Goal: Task Accomplishment & Management: Manage account settings

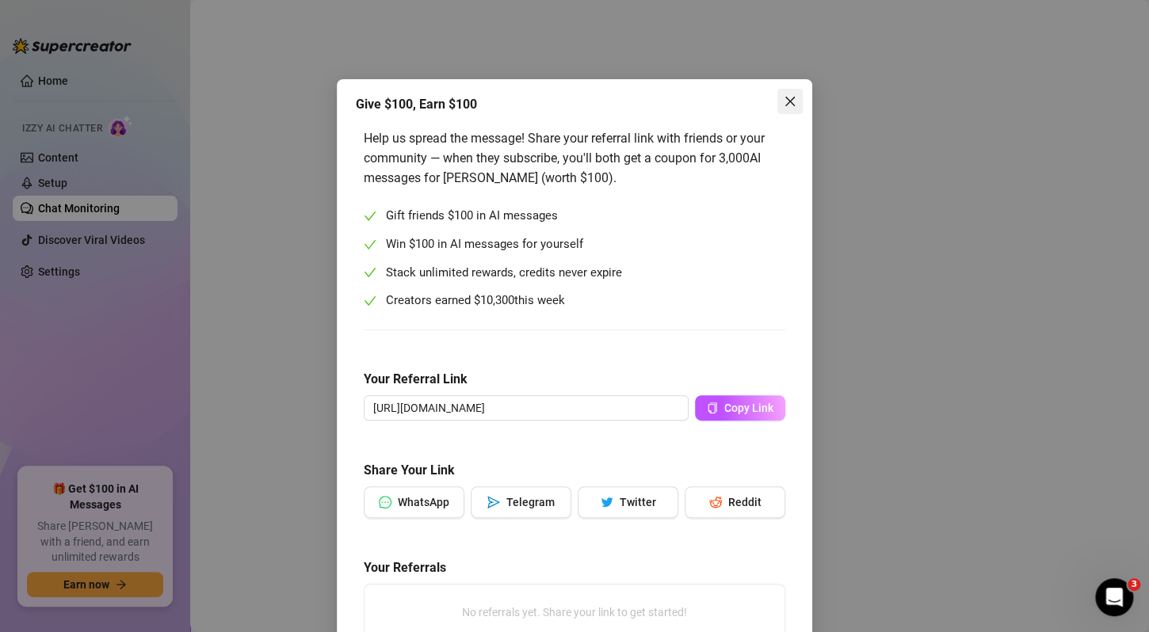
click at [783, 95] on icon "close" at bounding box center [789, 101] width 13 height 13
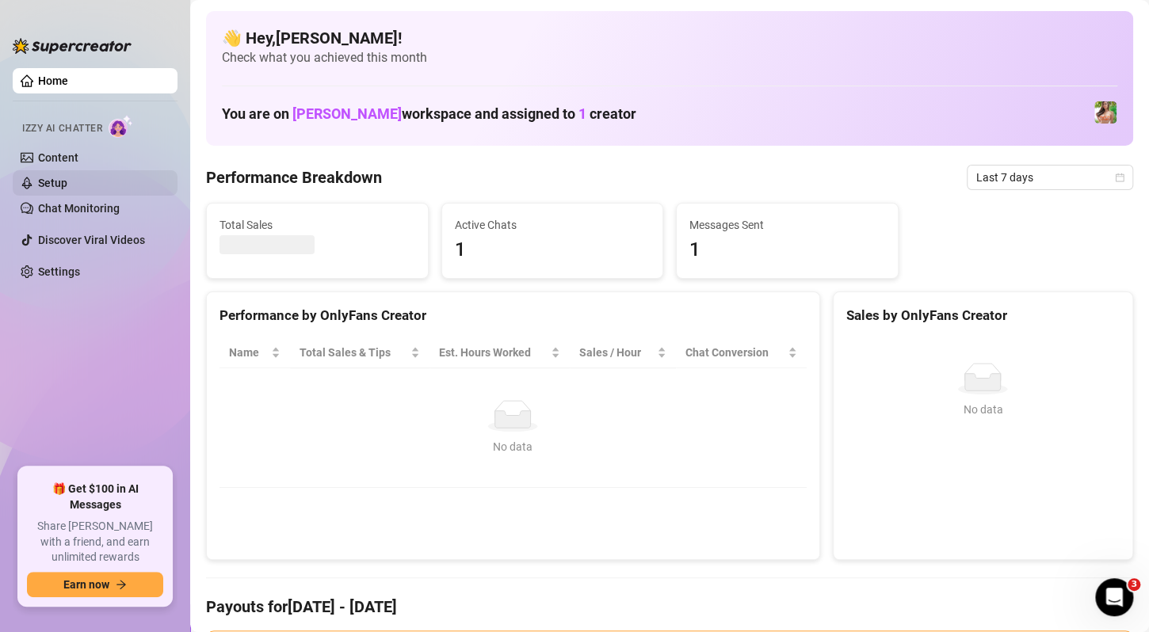
click at [67, 185] on link "Setup" at bounding box center [52, 183] width 29 height 13
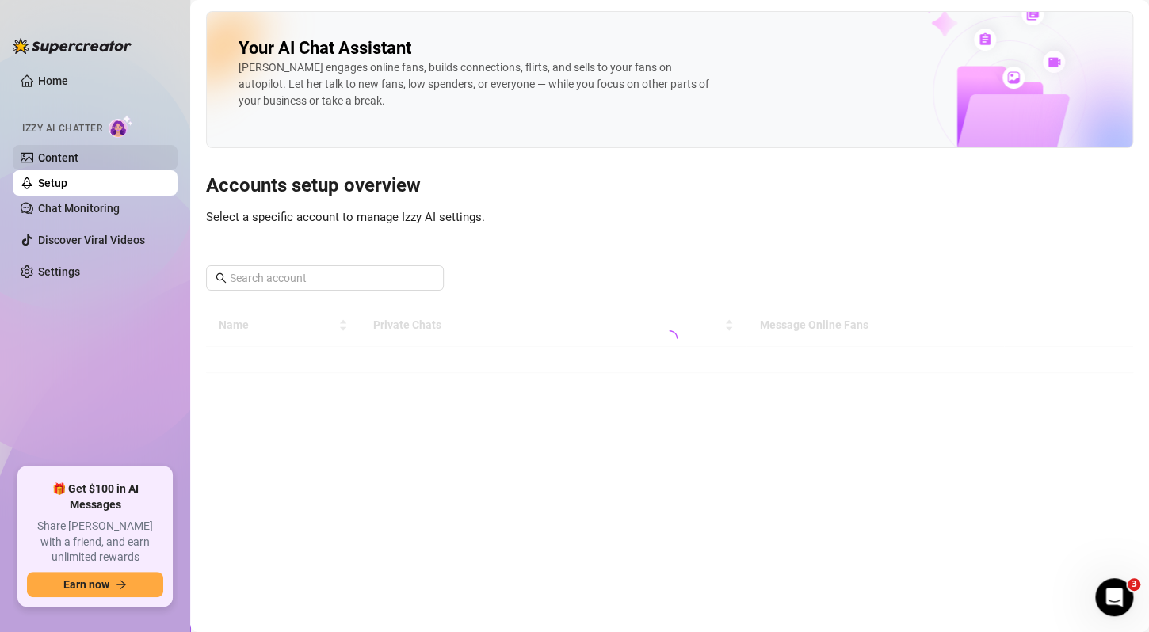
click at [78, 164] on link "Content" at bounding box center [58, 157] width 40 height 13
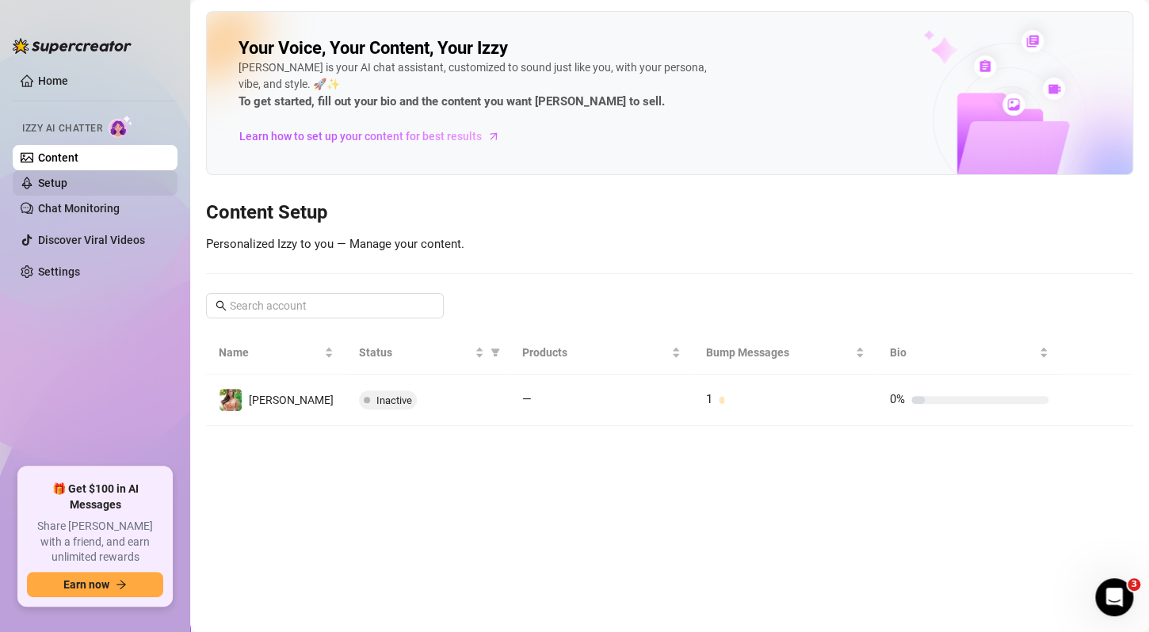
click at [67, 177] on link "Setup" at bounding box center [52, 183] width 29 height 13
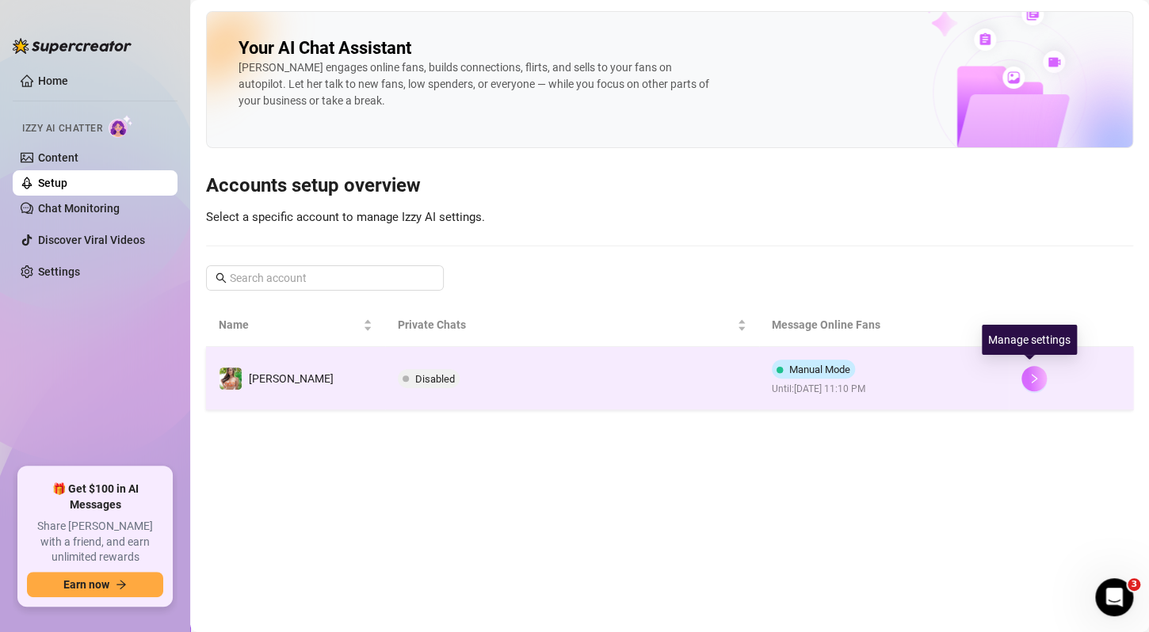
click at [1031, 375] on icon "right" at bounding box center [1034, 379] width 6 height 10
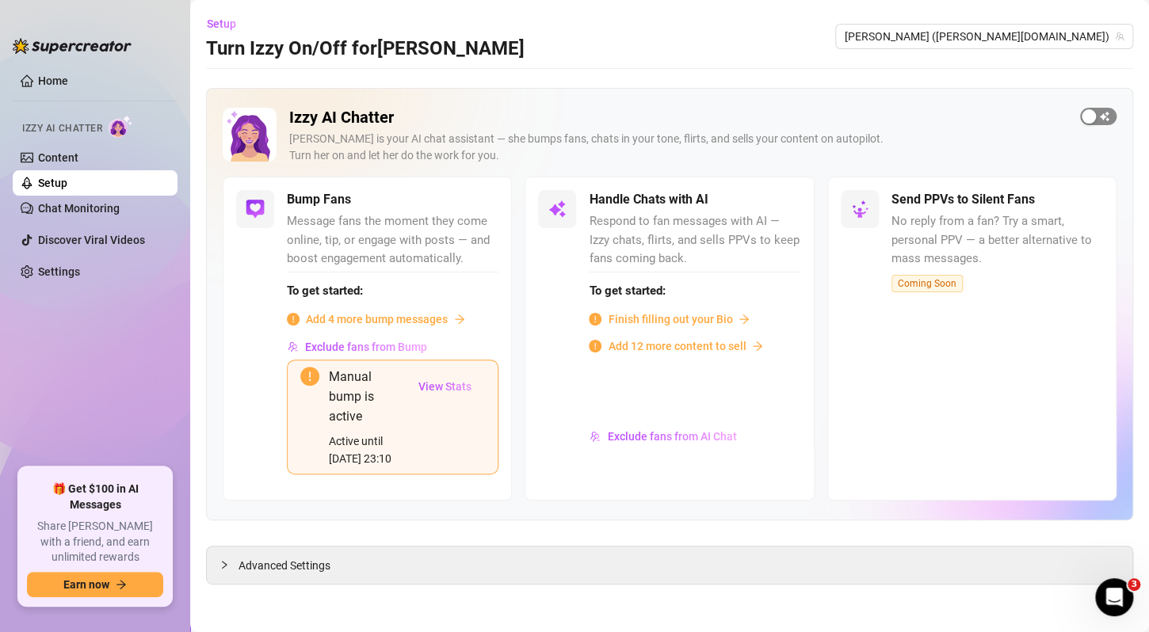
click at [1108, 110] on span "button" at bounding box center [1098, 116] width 36 height 17
click at [484, 192] on span "button" at bounding box center [480, 200] width 35 height 17
click at [484, 201] on span "button" at bounding box center [480, 200] width 35 height 17
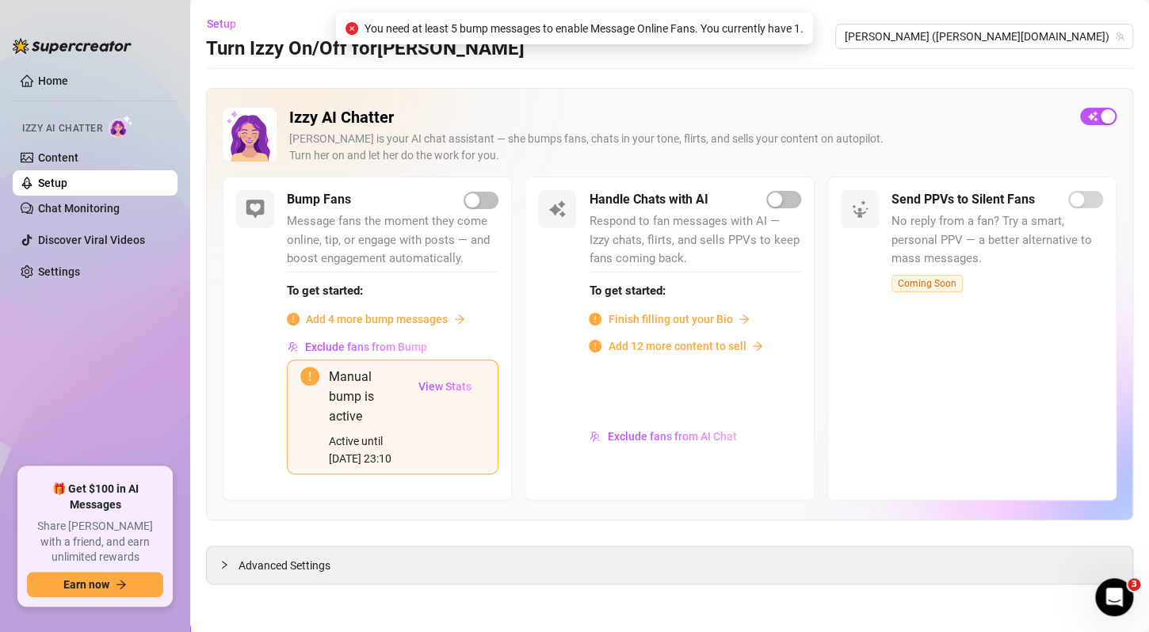
click at [402, 320] on span "Add 4 more bump messages" at bounding box center [377, 319] width 142 height 17
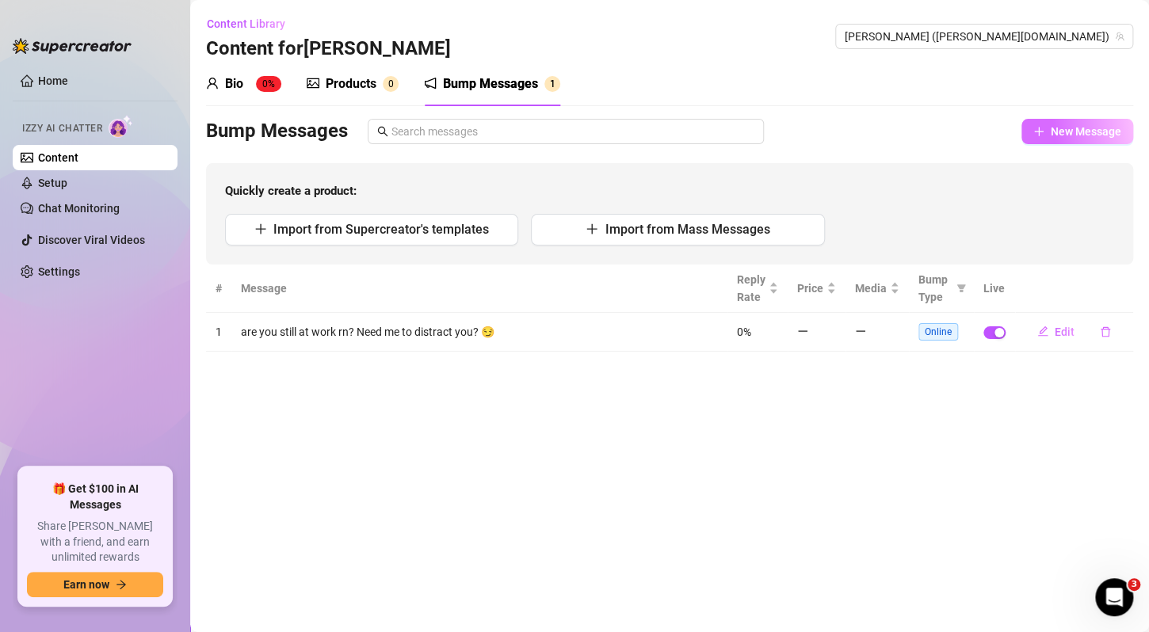
click at [1088, 129] on span "New Message" at bounding box center [1085, 131] width 70 height 13
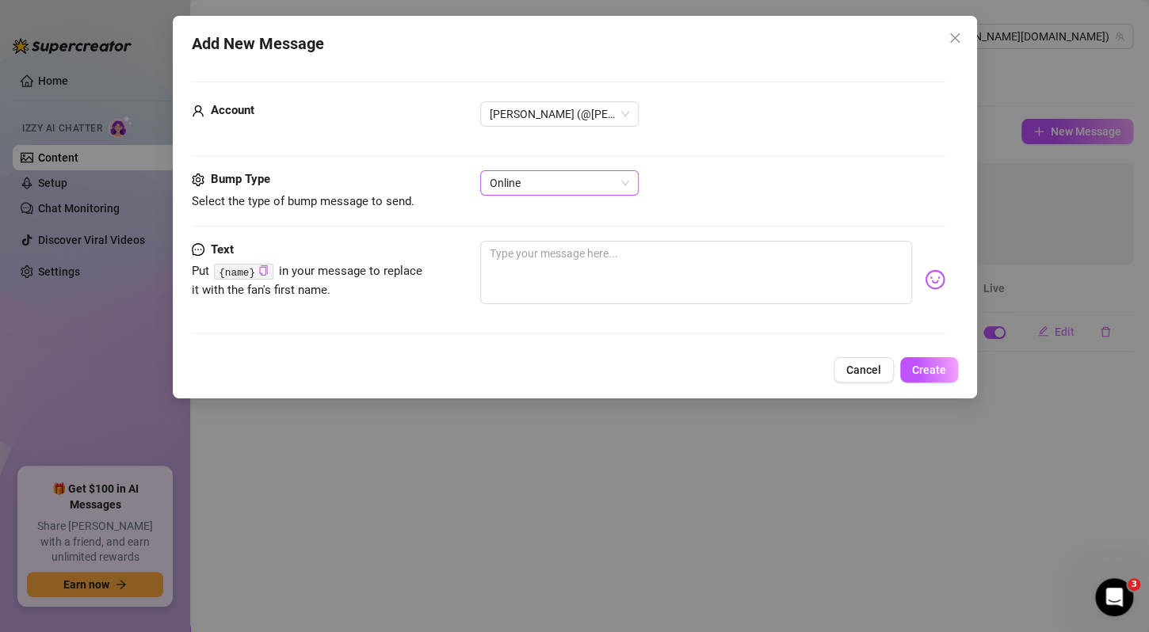
click at [620, 177] on span "Online" at bounding box center [559, 183] width 139 height 24
click at [638, 264] on textarea at bounding box center [696, 272] width 432 height 63
paste textarea "“Guess what I’m wearing right now 😈”"
type textarea "“Guess what I’m wearing right now 😈”"
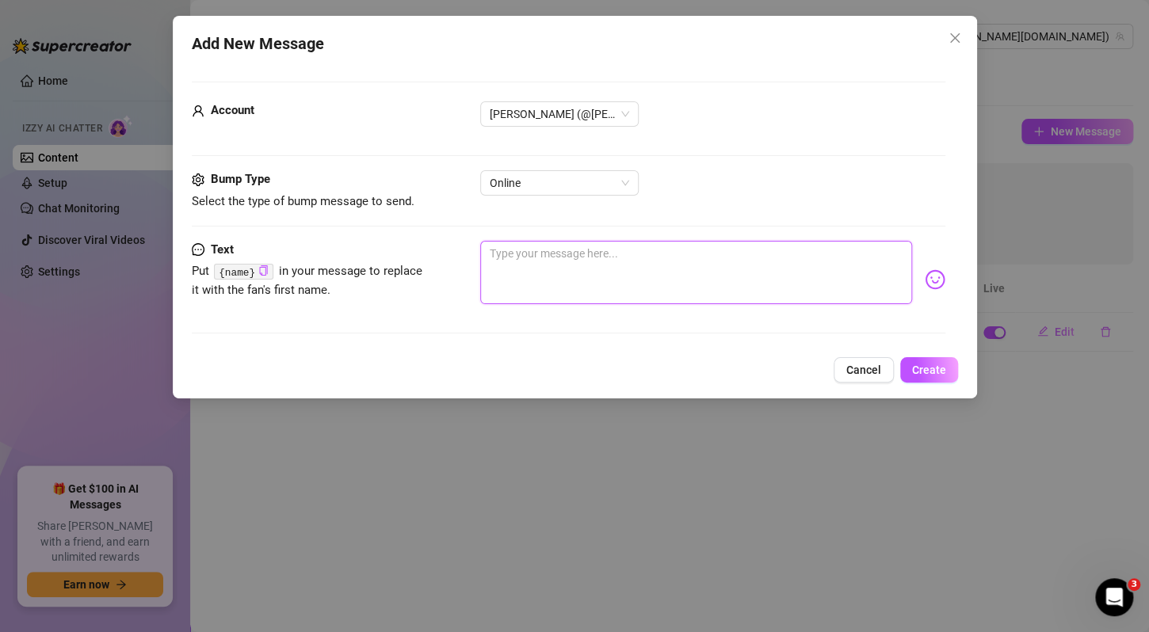
type textarea "“Guess what I’m wearing right now 😈”"
type textarea "“Guess what I’m wearing right now 😈"
click at [492, 249] on textarea "“Guess what I’m wearing right now 😈" at bounding box center [696, 272] width 432 height 63
type textarea "Guess what I’m wearing right now 😈"
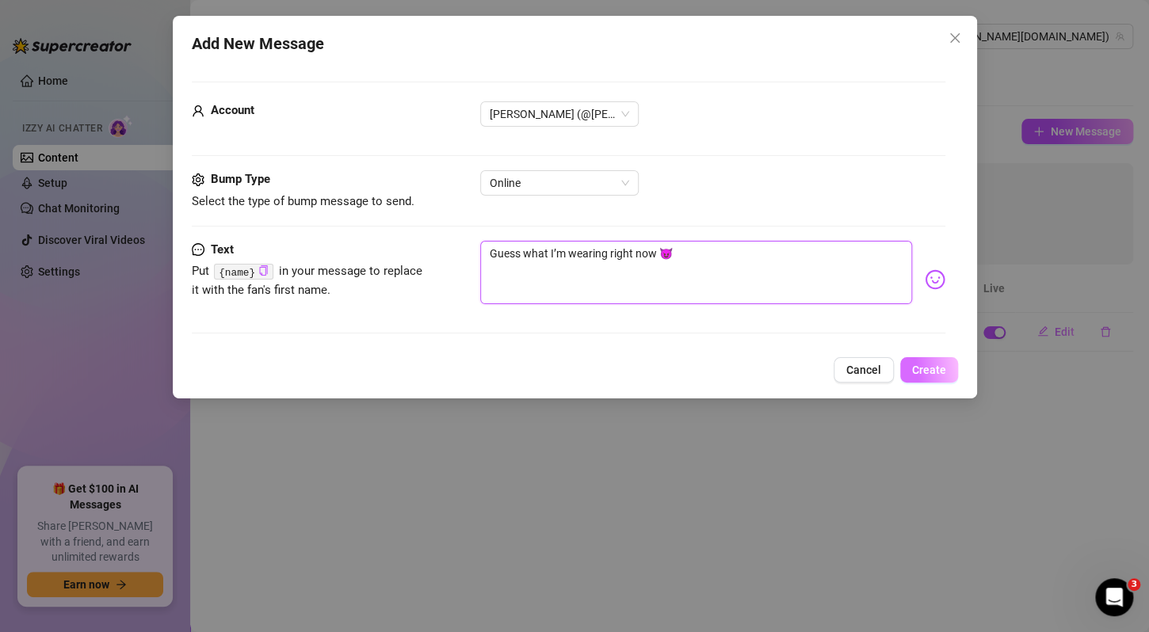
type textarea "Guess what I’m wearing right now 😈"
click at [931, 365] on span "Create" at bounding box center [929, 370] width 34 height 13
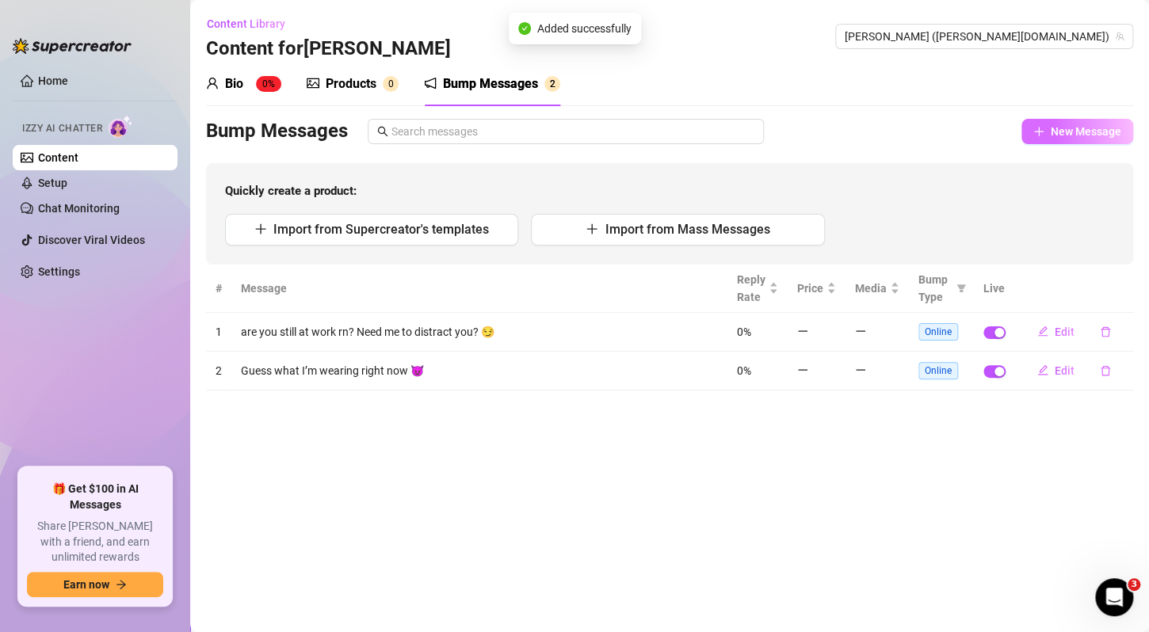
click at [1056, 125] on span "New Message" at bounding box center [1085, 131] width 70 height 13
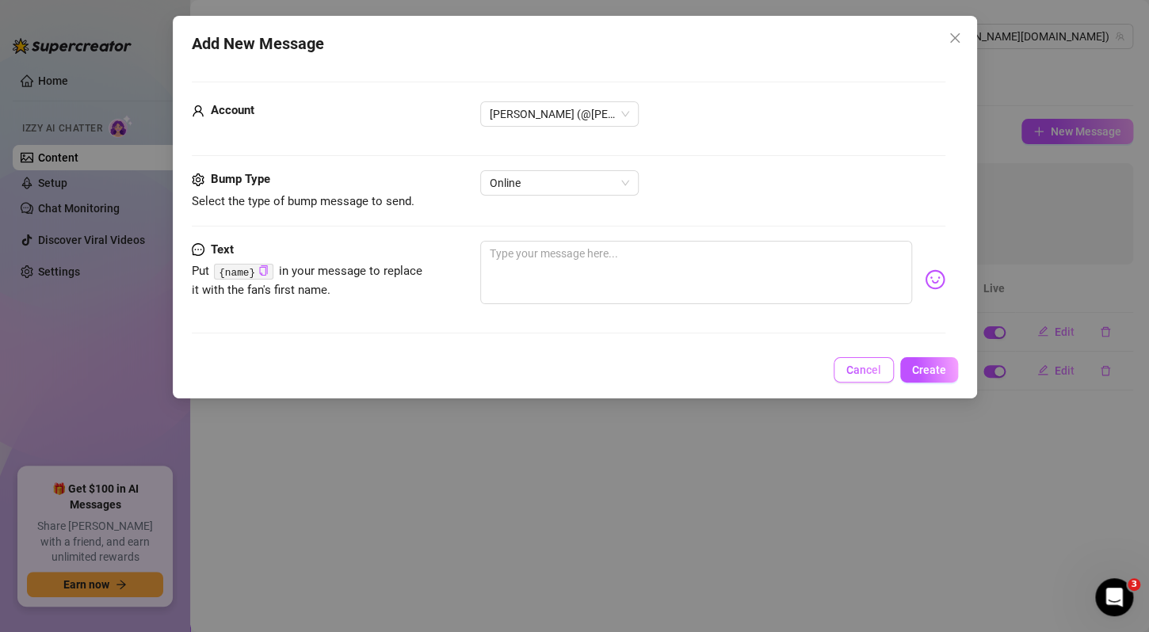
click at [859, 359] on button "Cancel" at bounding box center [863, 369] width 60 height 25
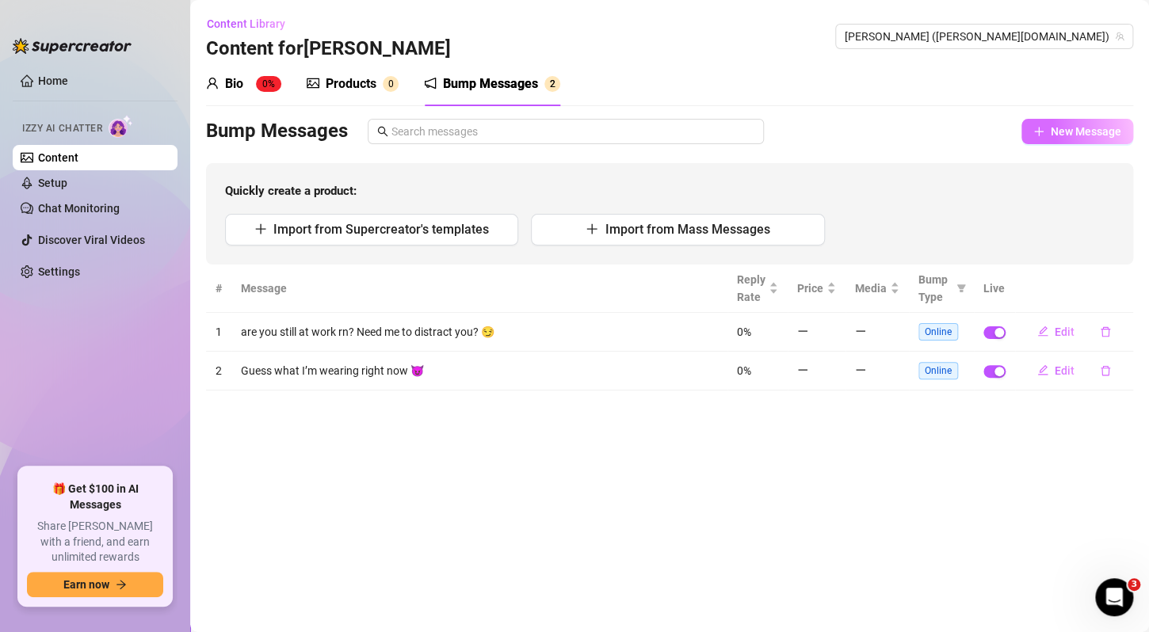
click at [1068, 133] on span "New Message" at bounding box center [1085, 131] width 70 height 13
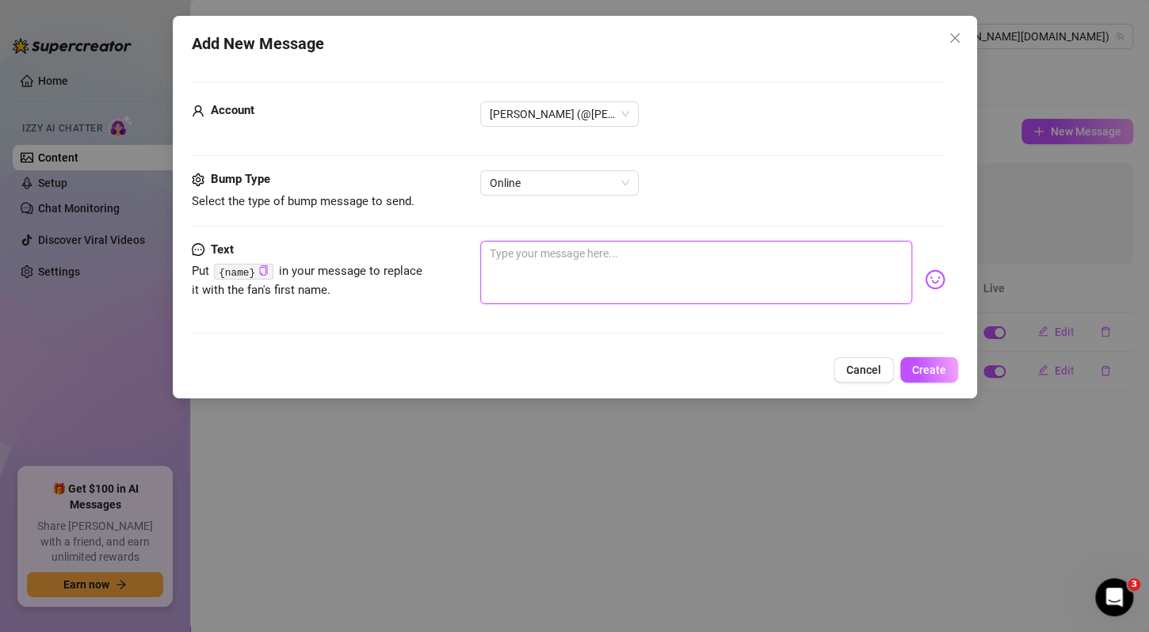
click at [551, 277] on textarea at bounding box center [696, 272] width 432 height 63
paste textarea "“Close your eyes & imagine me next to you rn 😏”"
type textarea "“Close your eyes & imagine me next to you rn 😏”"
type textarea "“Close your eyes & imagine me next to you rn 😏"
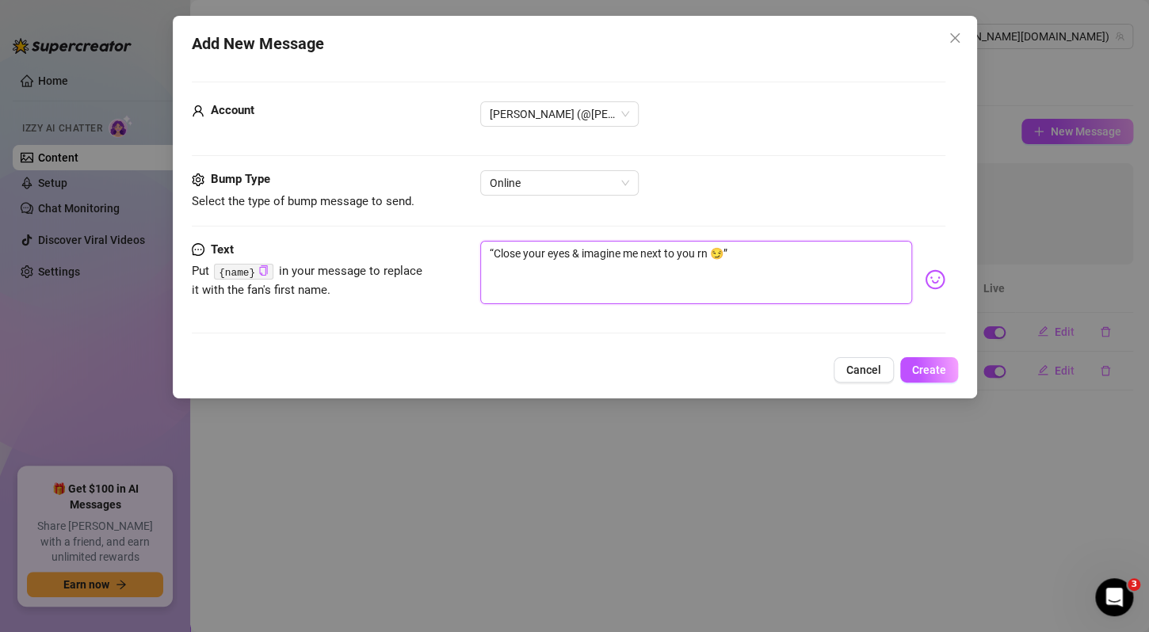
type textarea "“Close your eyes & imagine me next to you rn 😏"
click at [493, 252] on textarea "“Close your eyes & imagine me next to you rn 😏" at bounding box center [696, 272] width 432 height 63
type textarea "Close your eyes & imagine me next to you rn 😏"
click at [926, 372] on span "Create" at bounding box center [929, 370] width 34 height 13
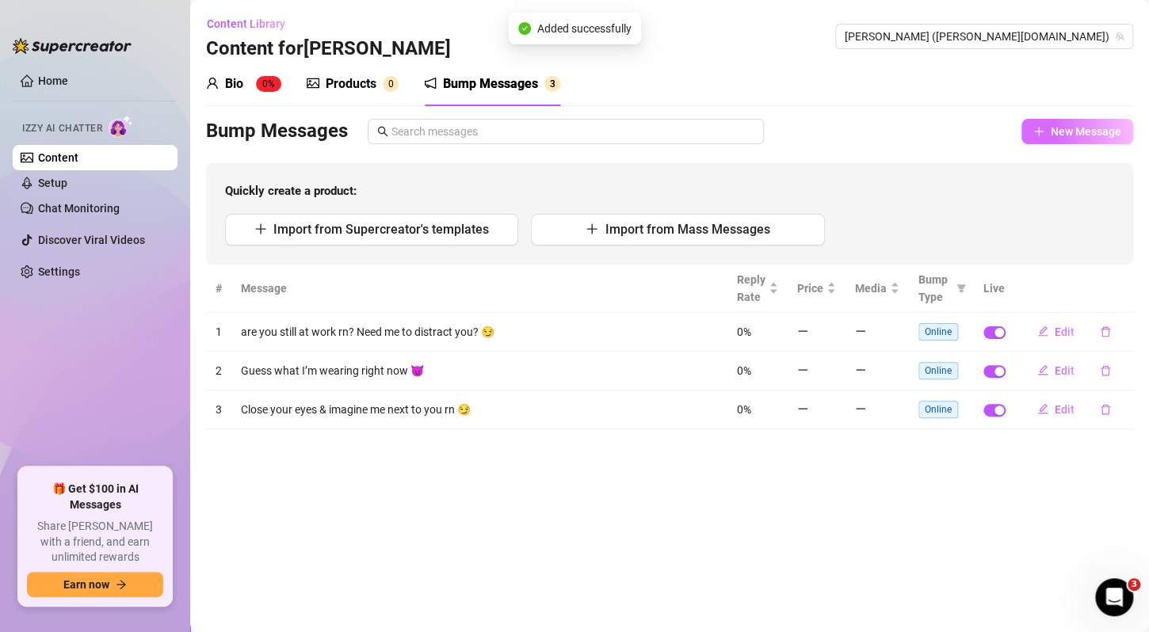
click at [1042, 129] on icon "plus" at bounding box center [1038, 131] width 11 height 11
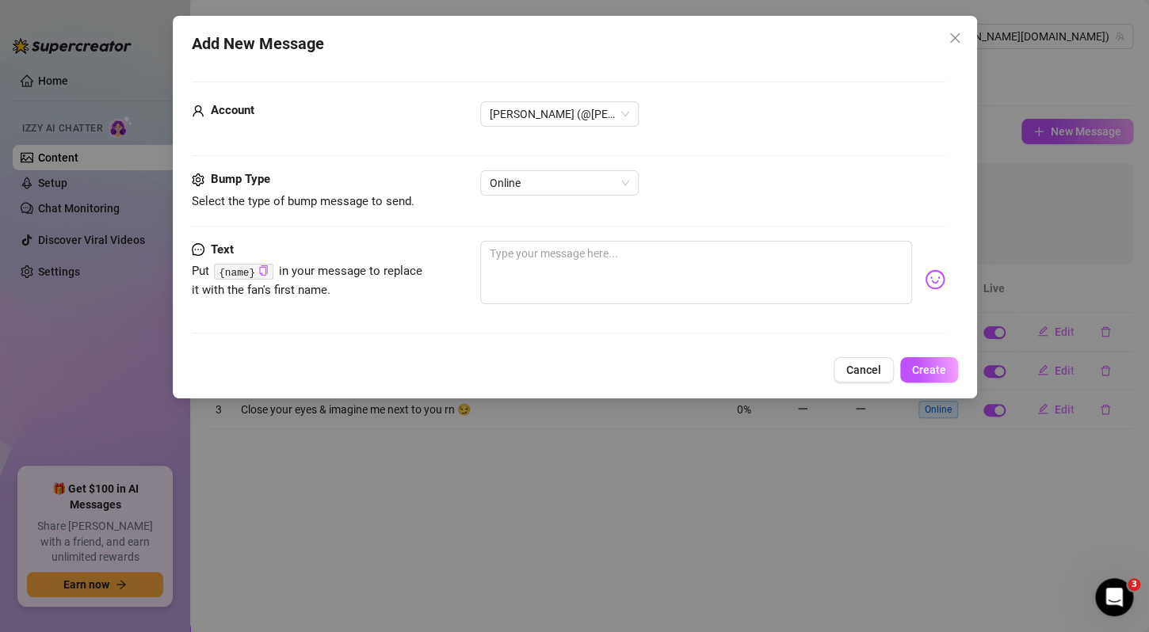
click at [869, 364] on span "Cancel" at bounding box center [863, 370] width 35 height 13
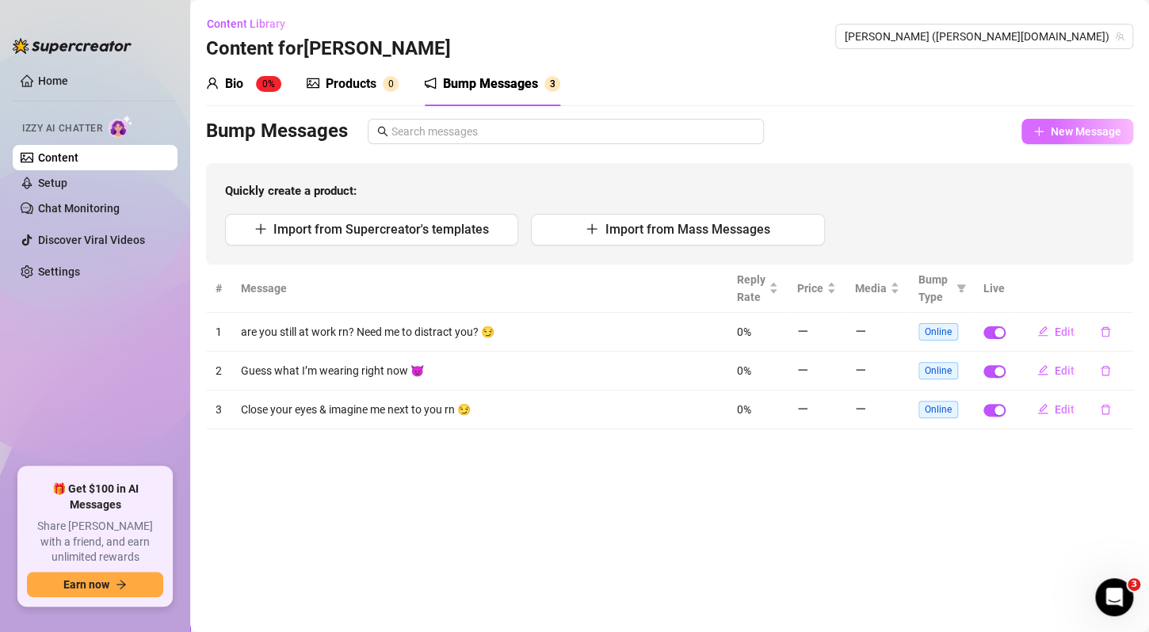
click at [1084, 131] on span "New Message" at bounding box center [1085, 131] width 70 height 13
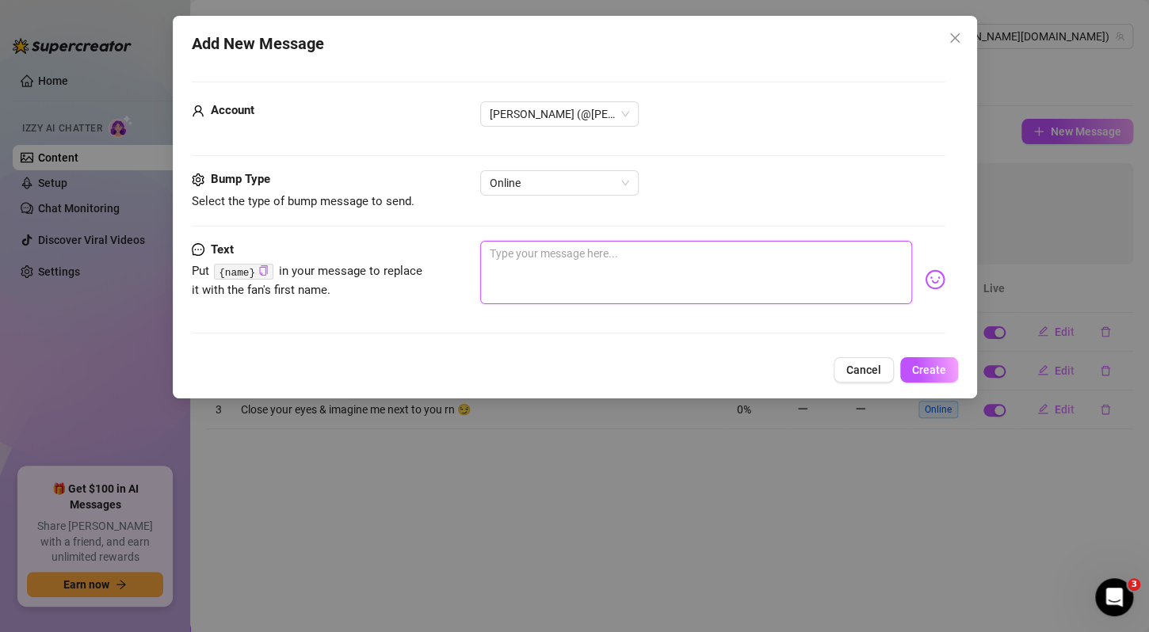
click at [558, 280] on textarea at bounding box center [696, 272] width 432 height 63
paste textarea "“Your attention is my favorite addiction 😘”"
type textarea "“Your attention is my favorite addiction 😘”"
click at [794, 248] on textarea "“Your attention is my favorite addiction 😘”" at bounding box center [696, 272] width 432 height 63
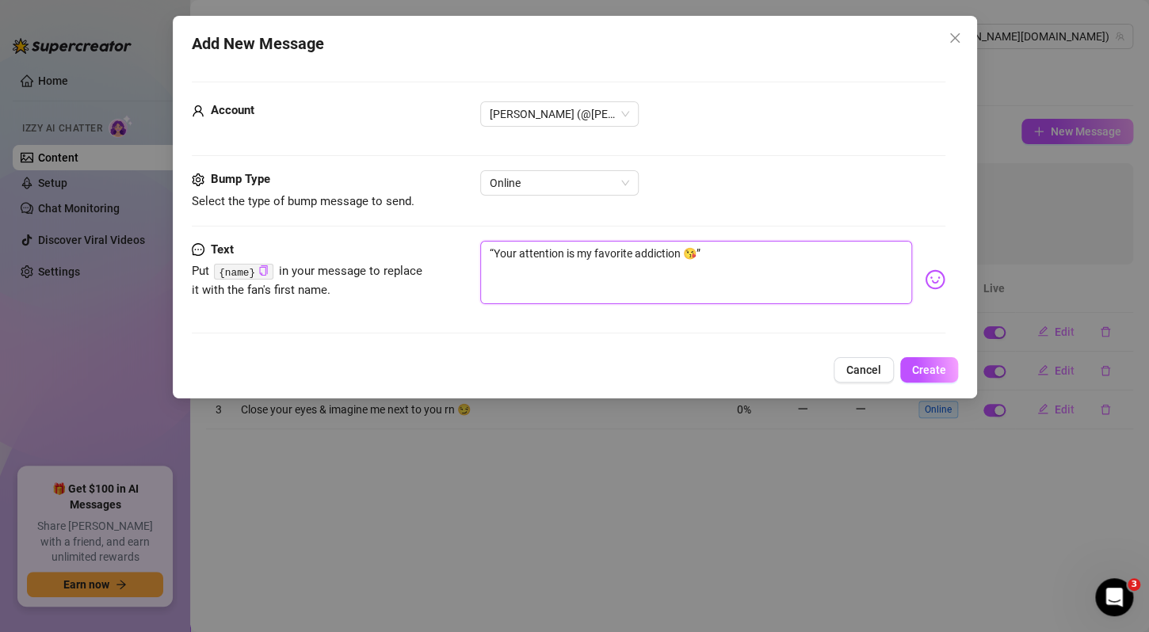
type textarea "“Your attention is my favorite addiction 😘"
click at [497, 259] on textarea "“Your attention is my favorite addiction 😘" at bounding box center [696, 272] width 432 height 63
click at [494, 247] on textarea "“Your attention is my favorite addiction 😘" at bounding box center [696, 272] width 432 height 63
type textarea "Your attention is my favorite addiction 😘"
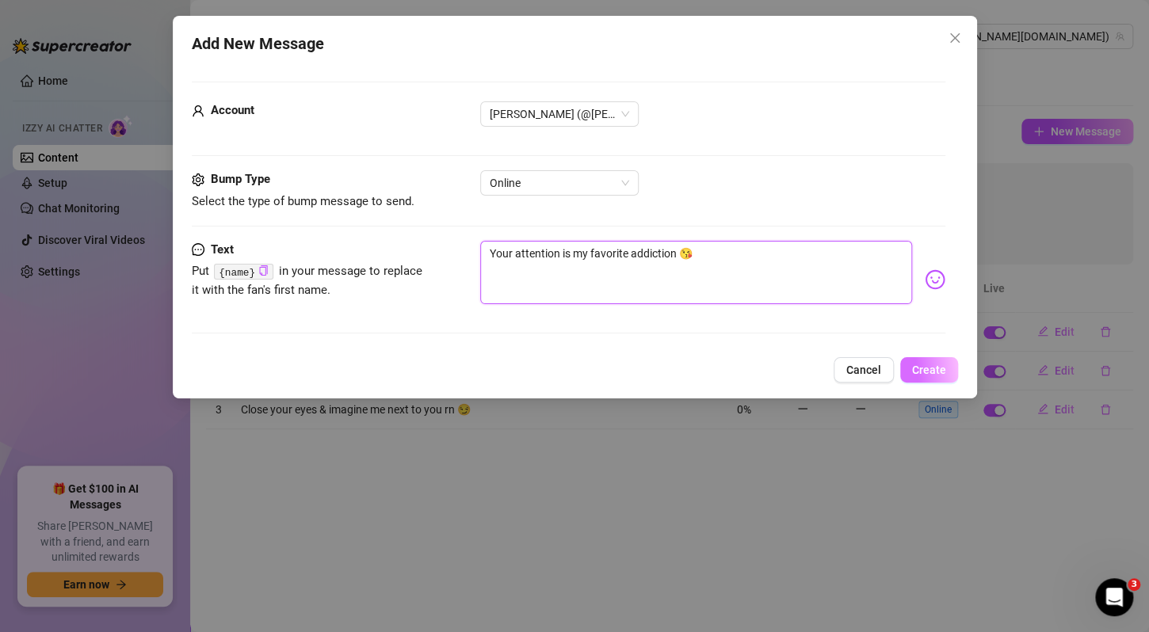
type textarea "Your attention is my favorite addiction 😘"
click at [933, 366] on span "Create" at bounding box center [929, 370] width 34 height 13
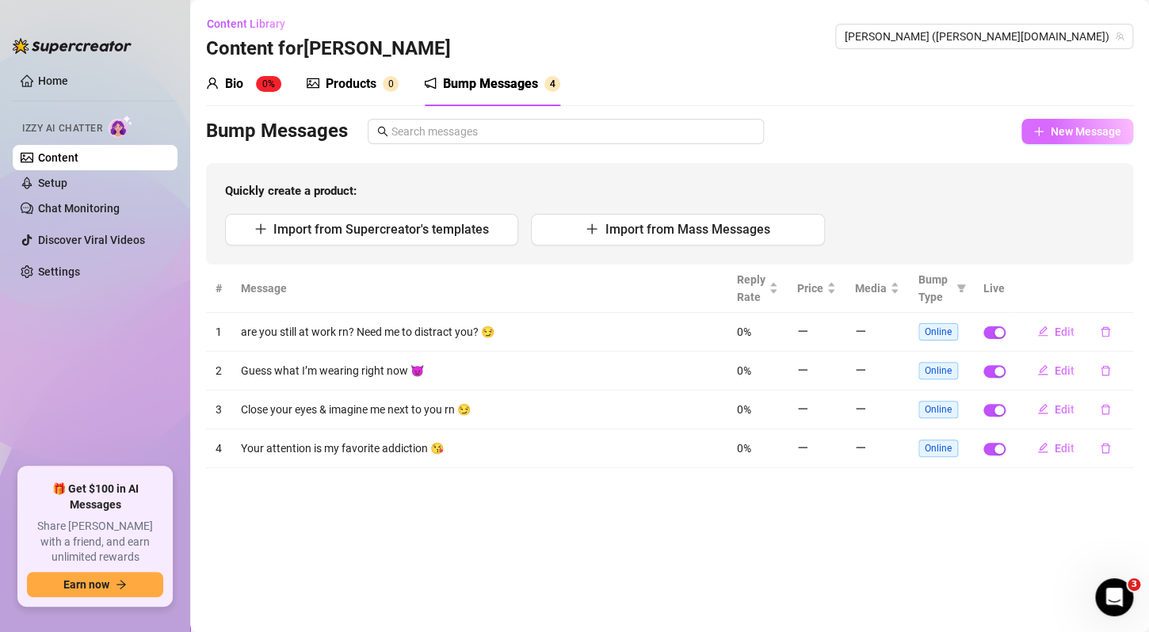
click at [1071, 125] on span "New Message" at bounding box center [1085, 131] width 70 height 13
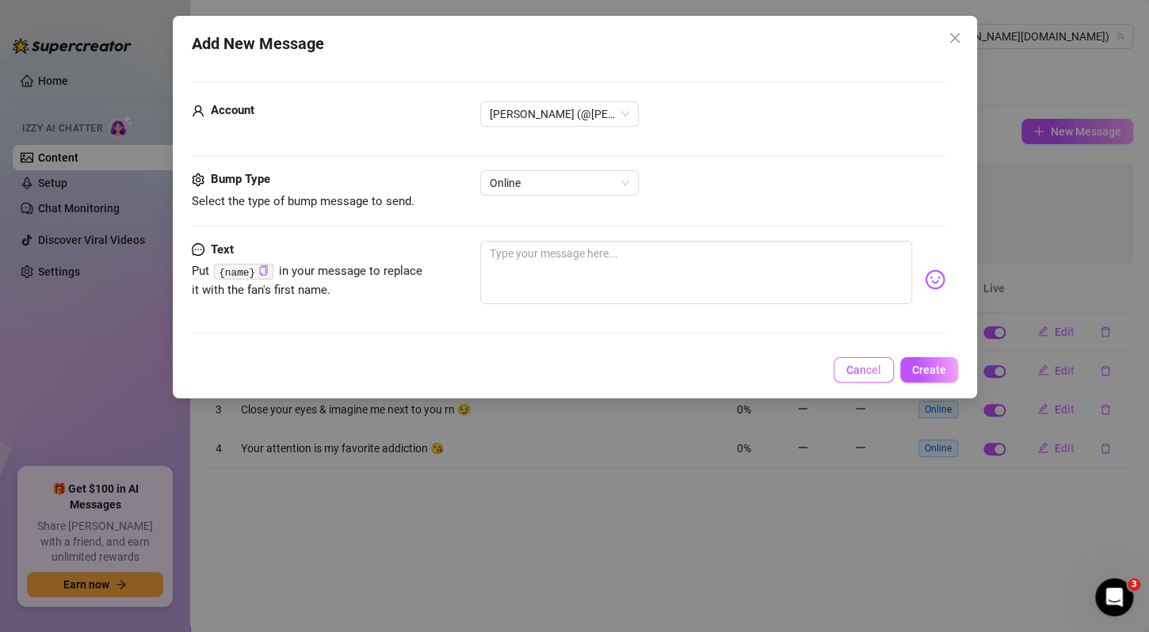
click at [874, 371] on span "Cancel" at bounding box center [863, 370] width 35 height 13
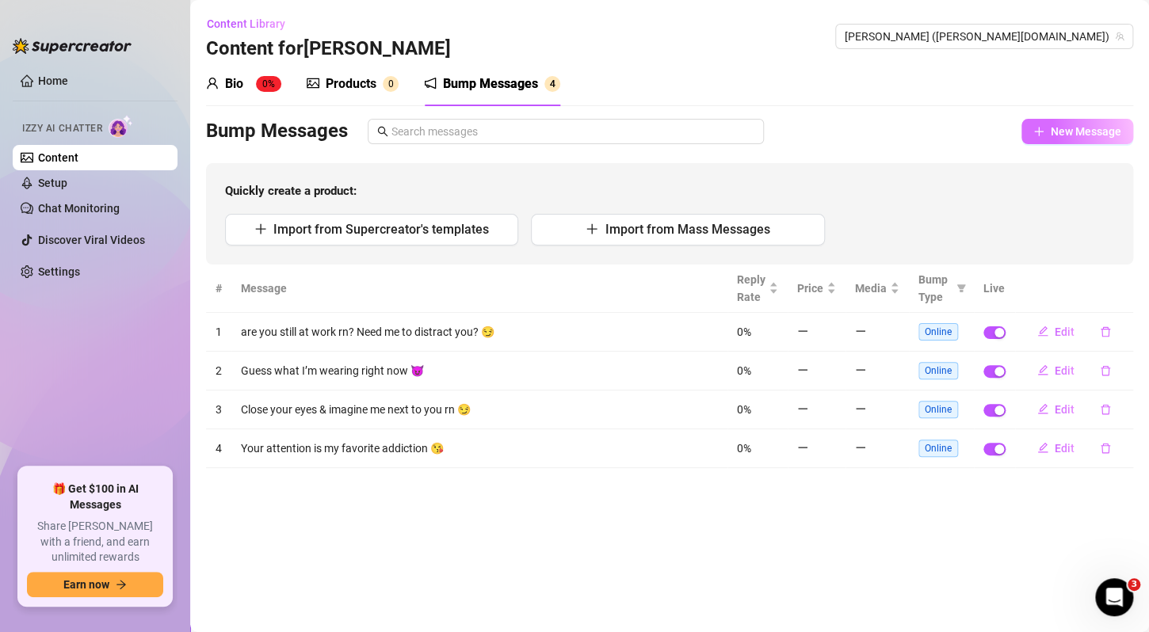
click at [1027, 130] on button "New Message" at bounding box center [1077, 131] width 112 height 25
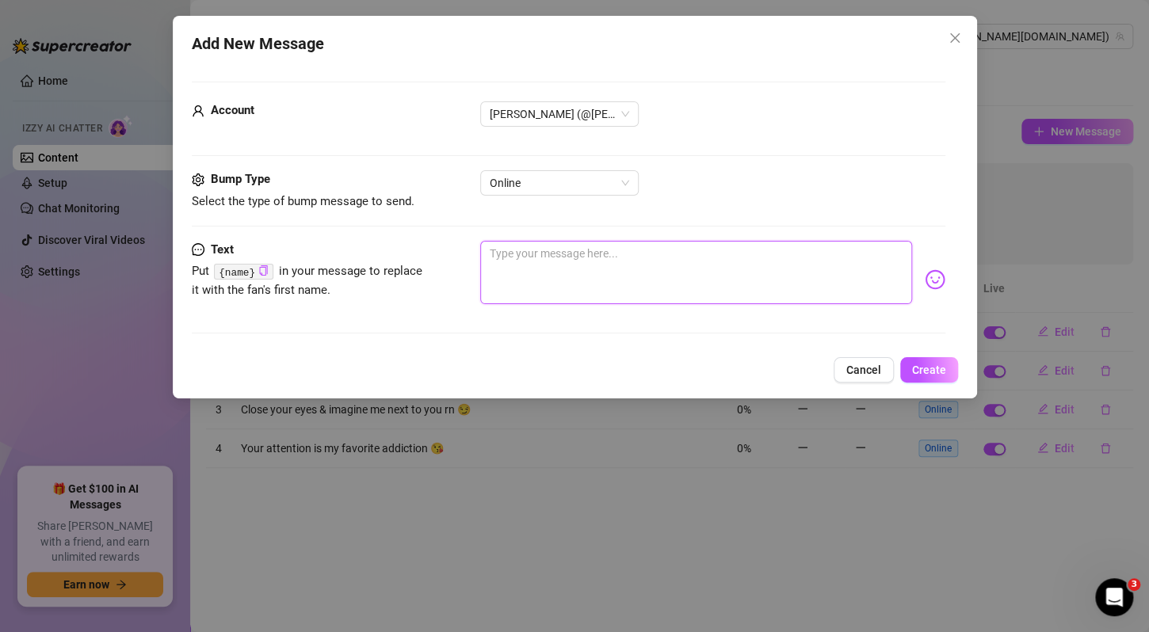
click at [530, 257] on textarea at bounding box center [696, 272] width 432 height 63
paste textarea "want a little sneak peek tease? 🔥"
type textarea "want a little sneak peek tease? 🔥"
click at [917, 379] on button "Create" at bounding box center [929, 369] width 58 height 25
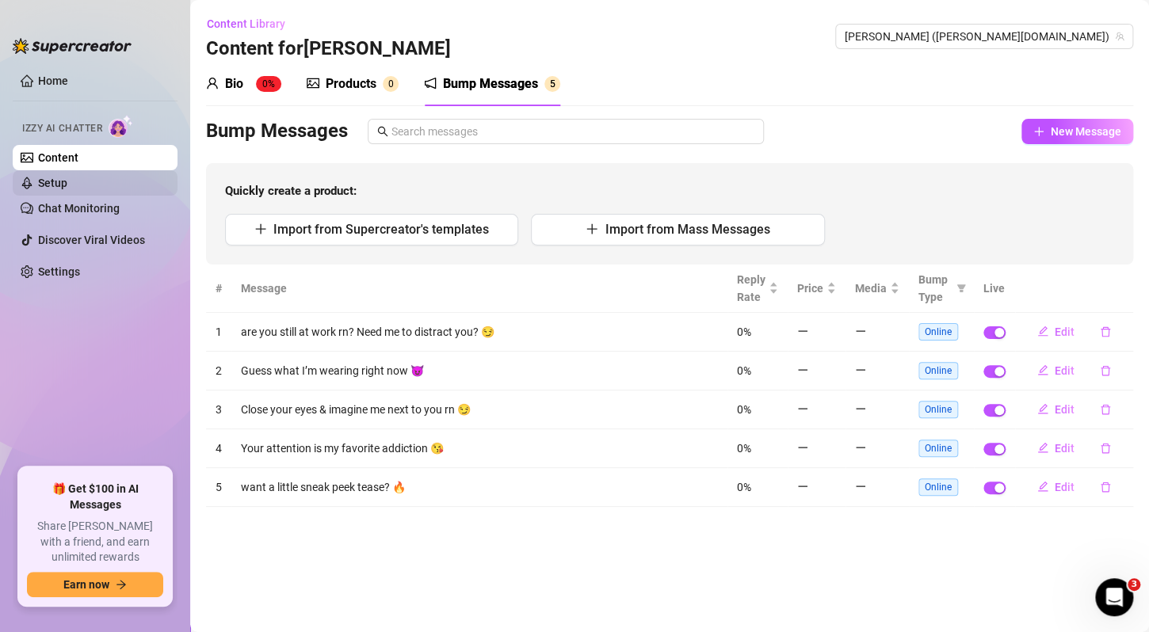
click at [67, 181] on link "Setup" at bounding box center [52, 183] width 29 height 13
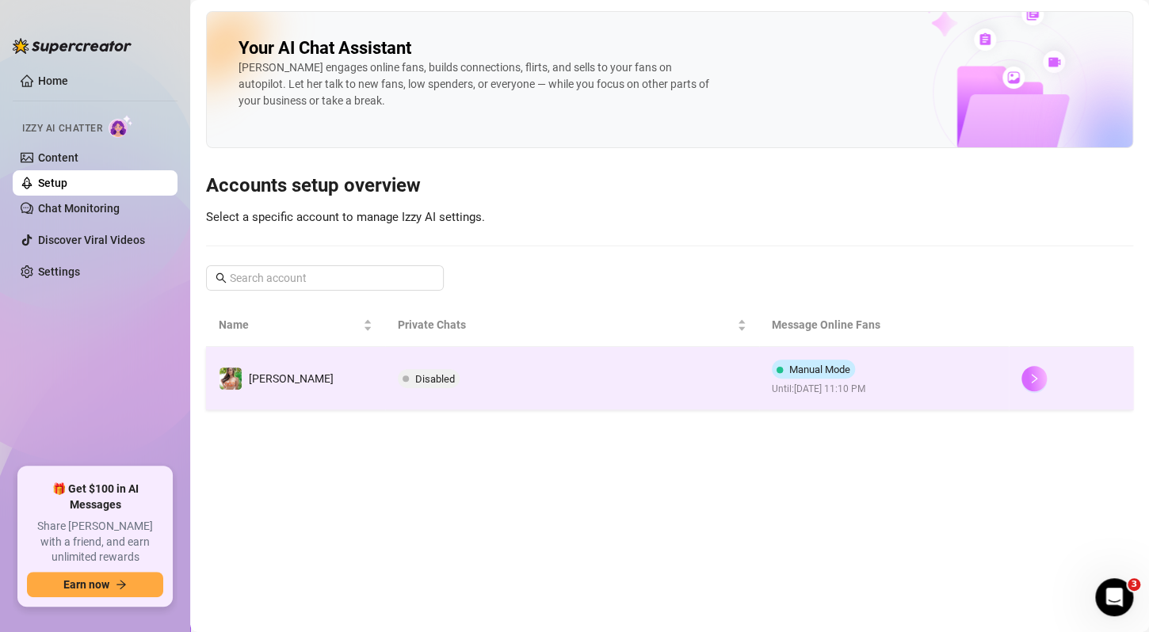
click at [1030, 380] on icon "right" at bounding box center [1033, 378] width 11 height 11
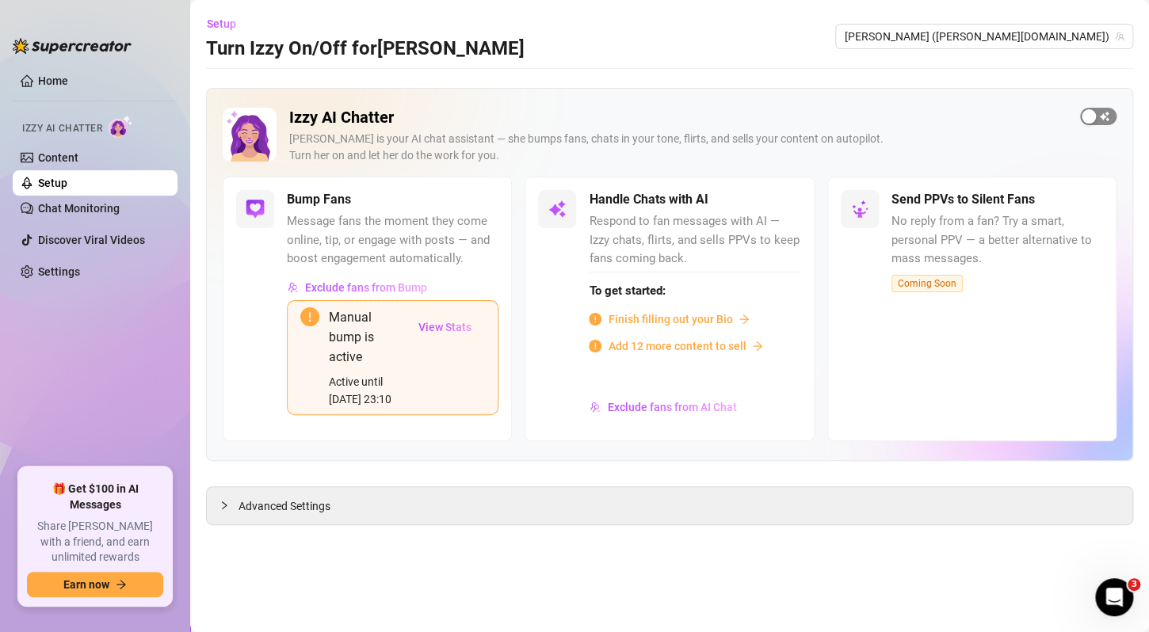
click at [1092, 120] on div "button" at bounding box center [1088, 116] width 14 height 14
click at [432, 330] on span "View Stats" at bounding box center [444, 327] width 53 height 13
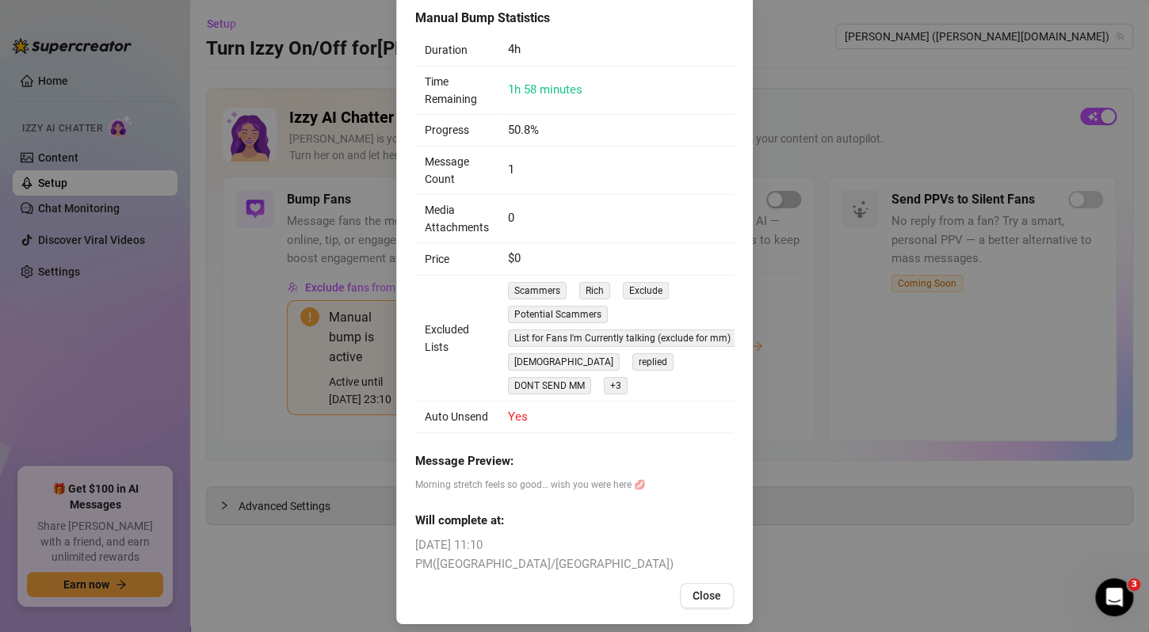
scroll to position [89, 0]
click at [699, 587] on span "Close" at bounding box center [706, 593] width 29 height 13
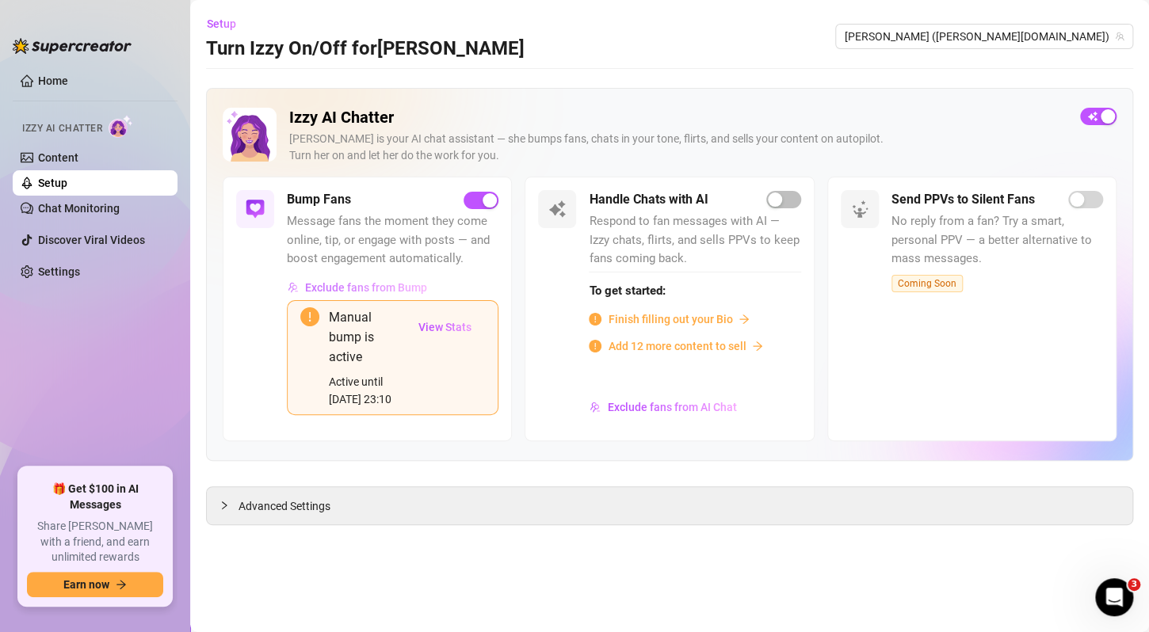
click at [364, 281] on span "Exclude fans from Bump" at bounding box center [366, 287] width 122 height 13
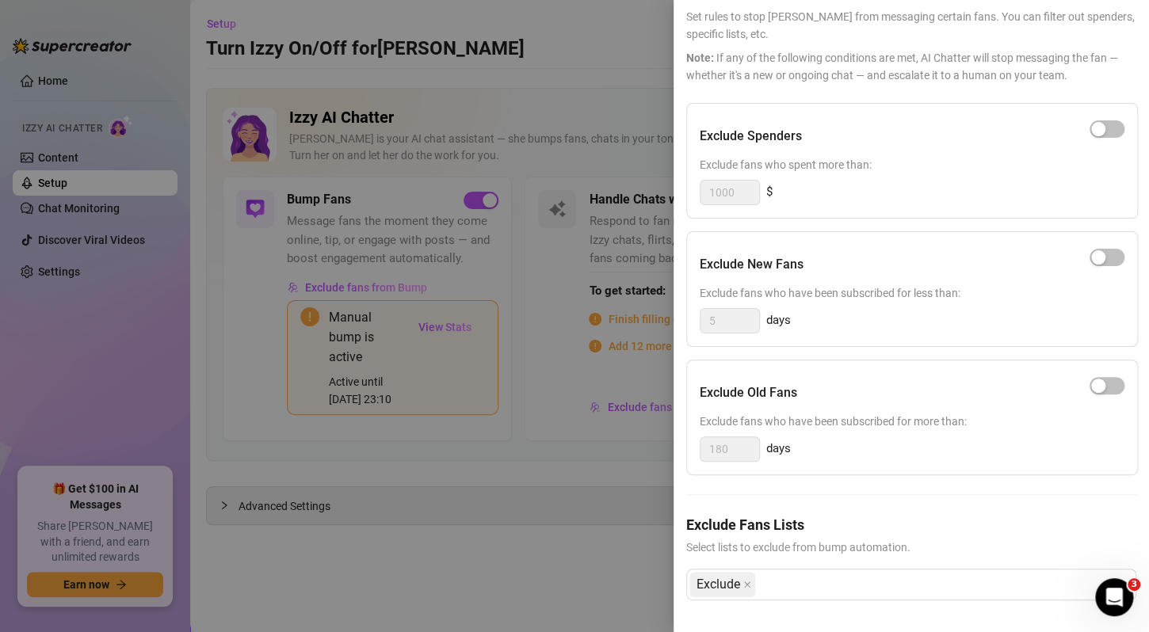
scroll to position [99, 0]
click at [872, 570] on div "Exclude" at bounding box center [902, 584] width 427 height 29
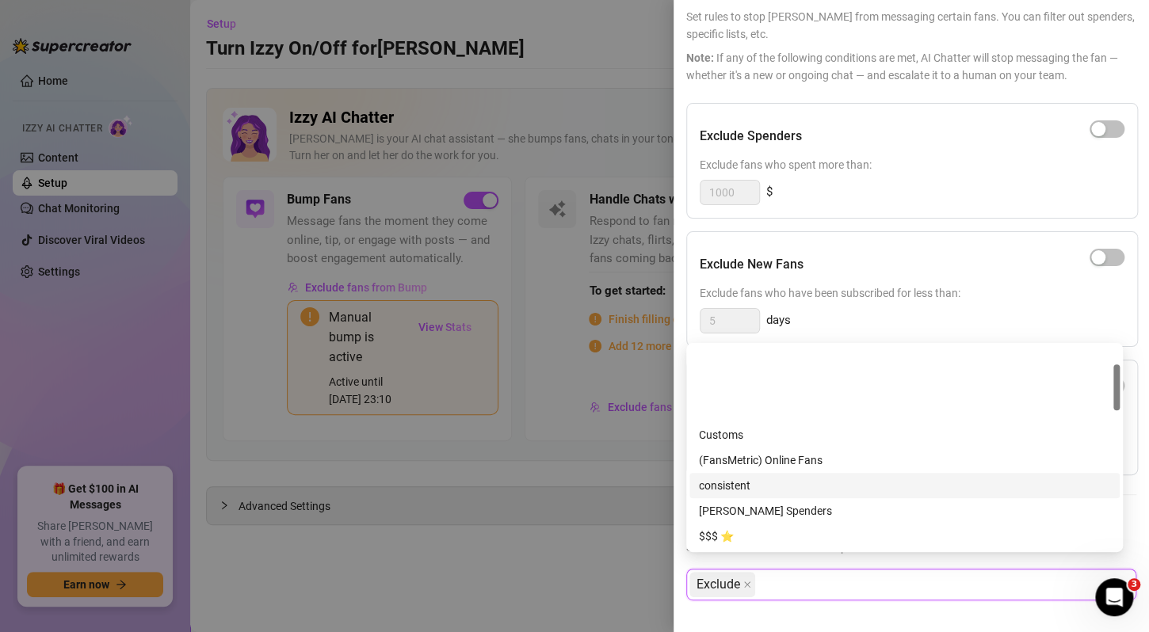
scroll to position [79, 0]
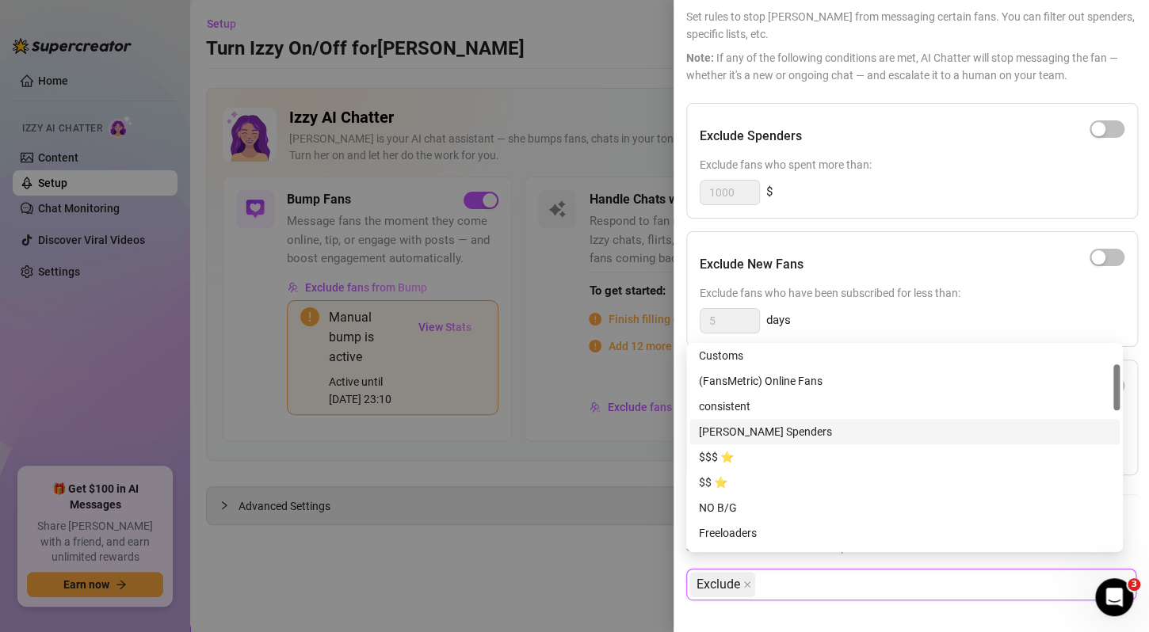
click at [752, 431] on div "[PERSON_NAME] Spenders" at bounding box center [904, 431] width 411 height 17
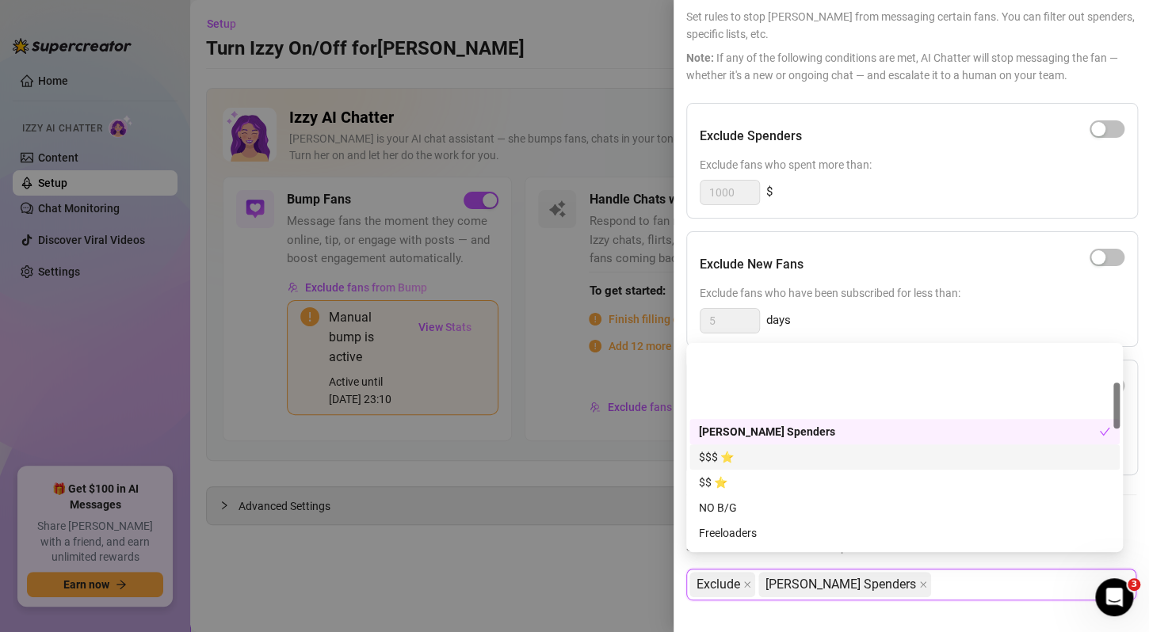
scroll to position [158, 0]
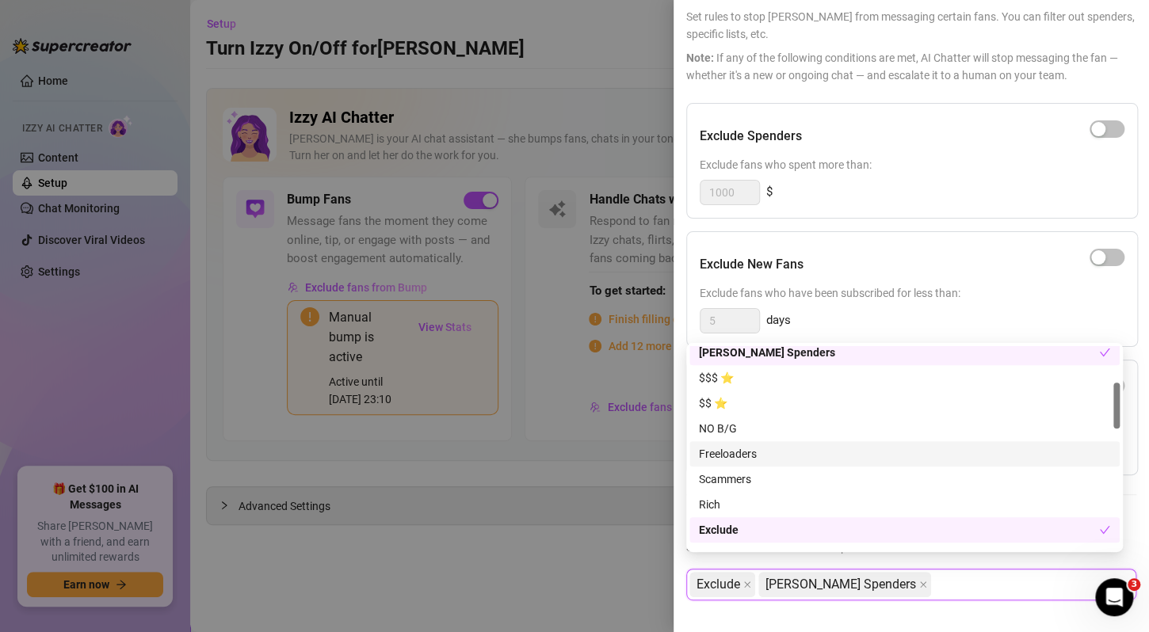
click at [747, 453] on div "Freeloaders" at bounding box center [904, 453] width 411 height 17
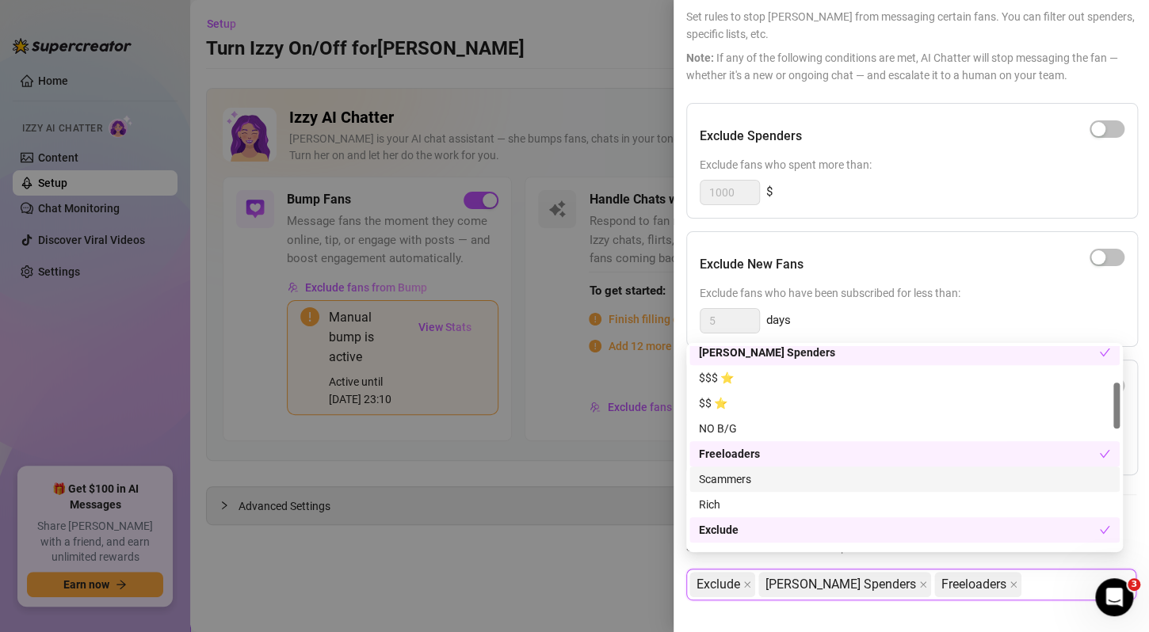
click at [741, 474] on div "Scammers" at bounding box center [904, 479] width 411 height 17
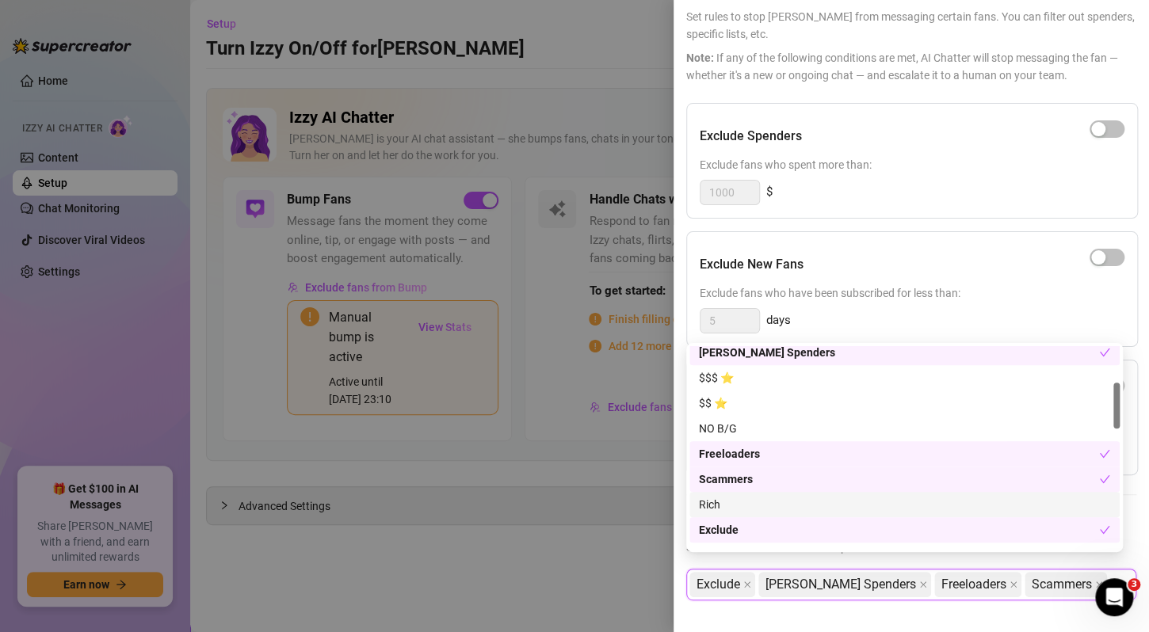
click at [763, 501] on div "Rich" at bounding box center [904, 504] width 411 height 17
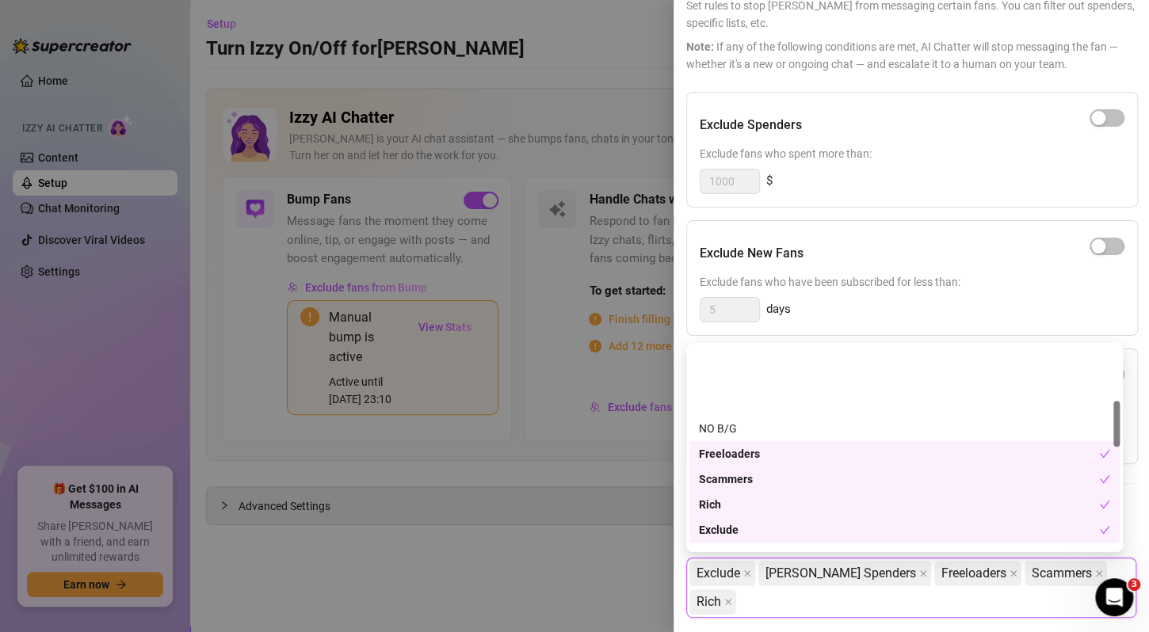
scroll to position [238, 0]
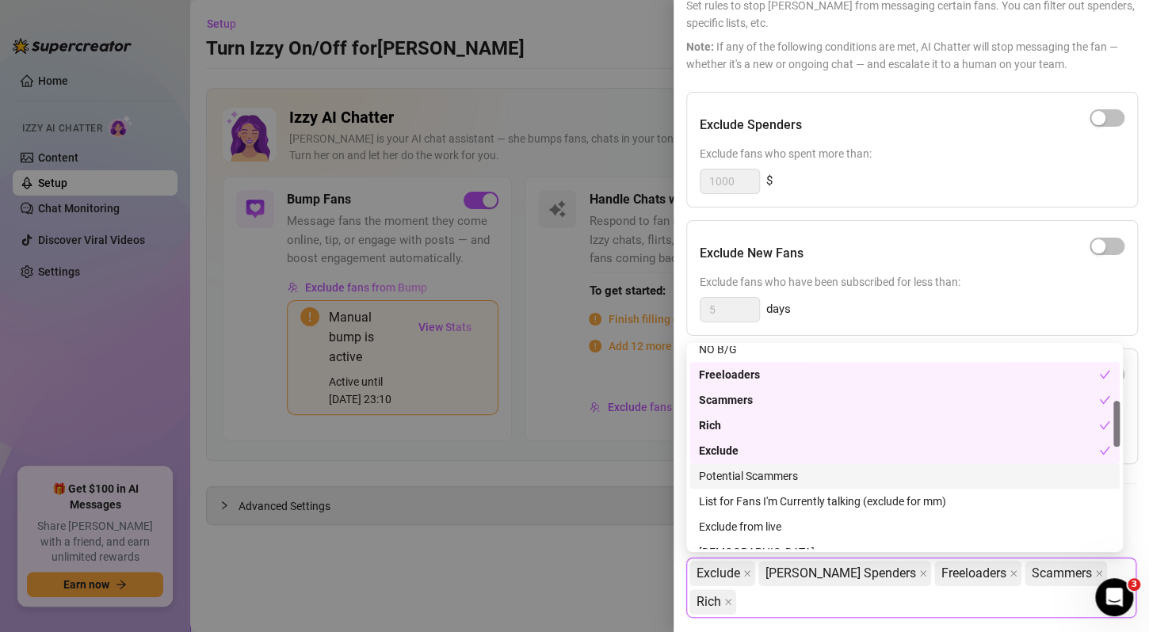
click at [760, 477] on div "Potential Scammers" at bounding box center [904, 475] width 411 height 17
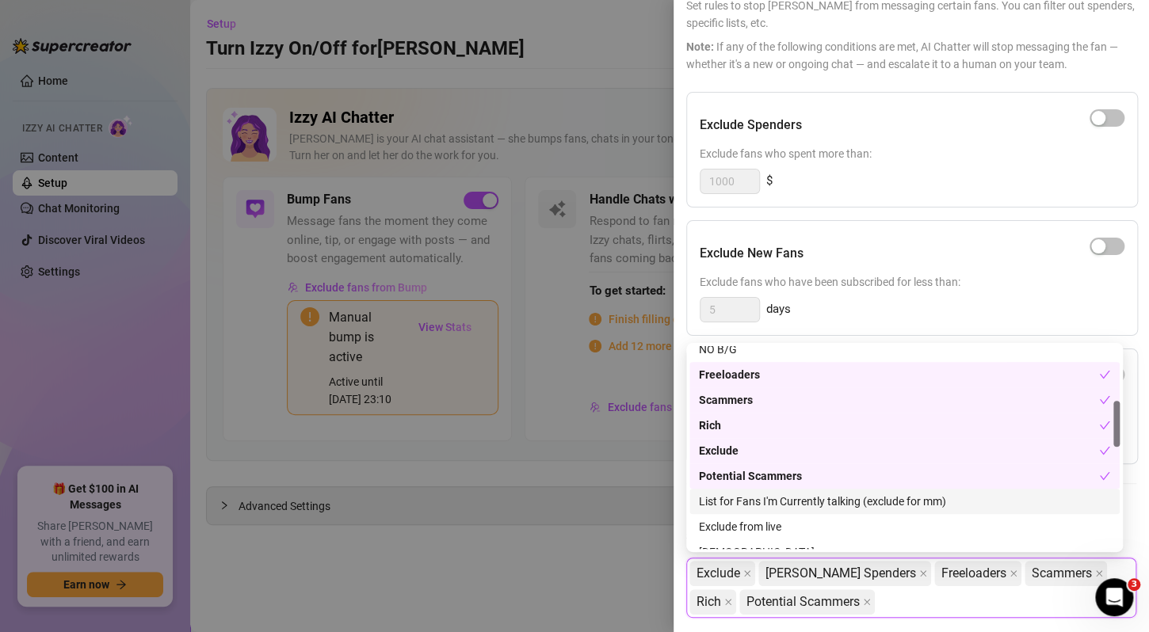
click at [772, 501] on div "List for Fans I'm Currently talking (exclude for mm)" at bounding box center [904, 501] width 411 height 17
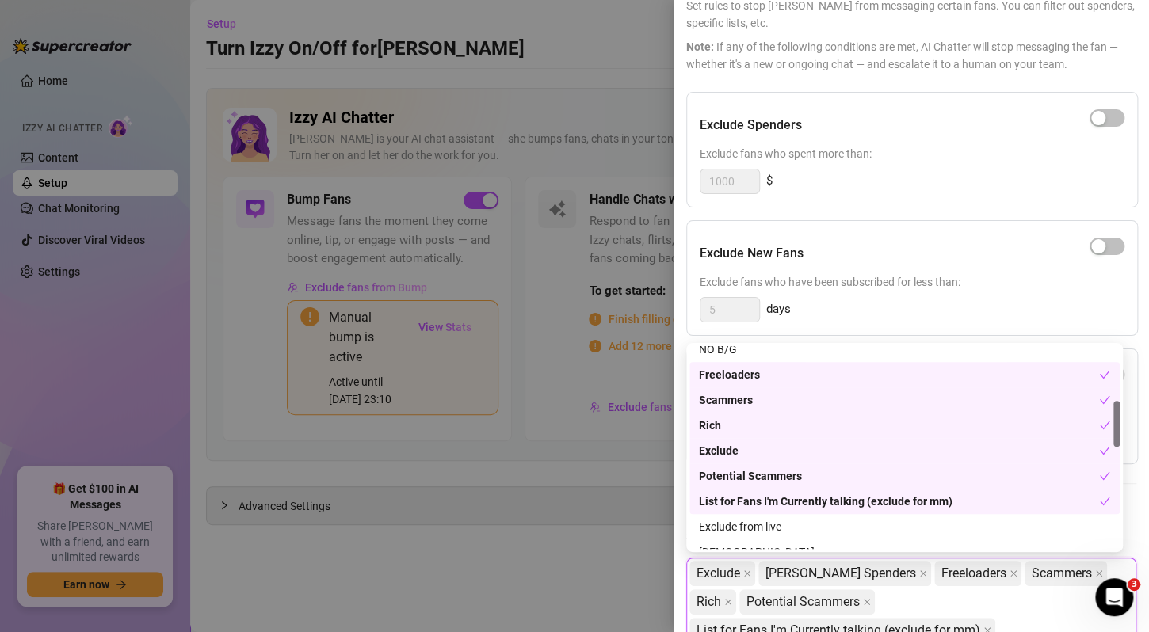
scroll to position [317, 0]
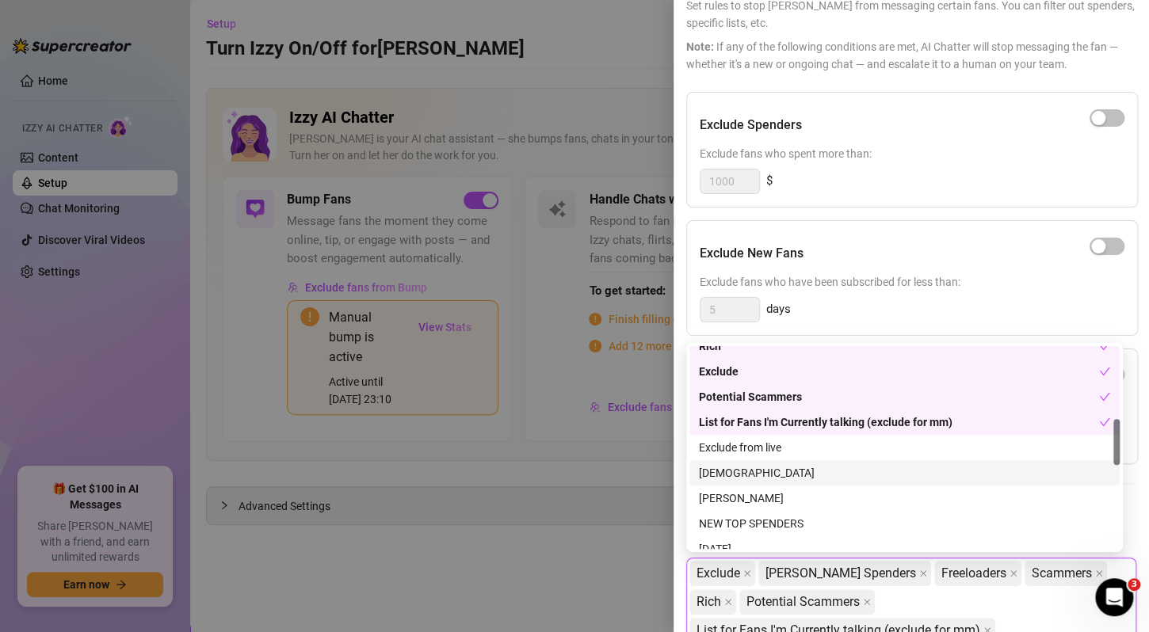
click at [733, 479] on div "[DEMOGRAPHIC_DATA]" at bounding box center [904, 472] width 411 height 17
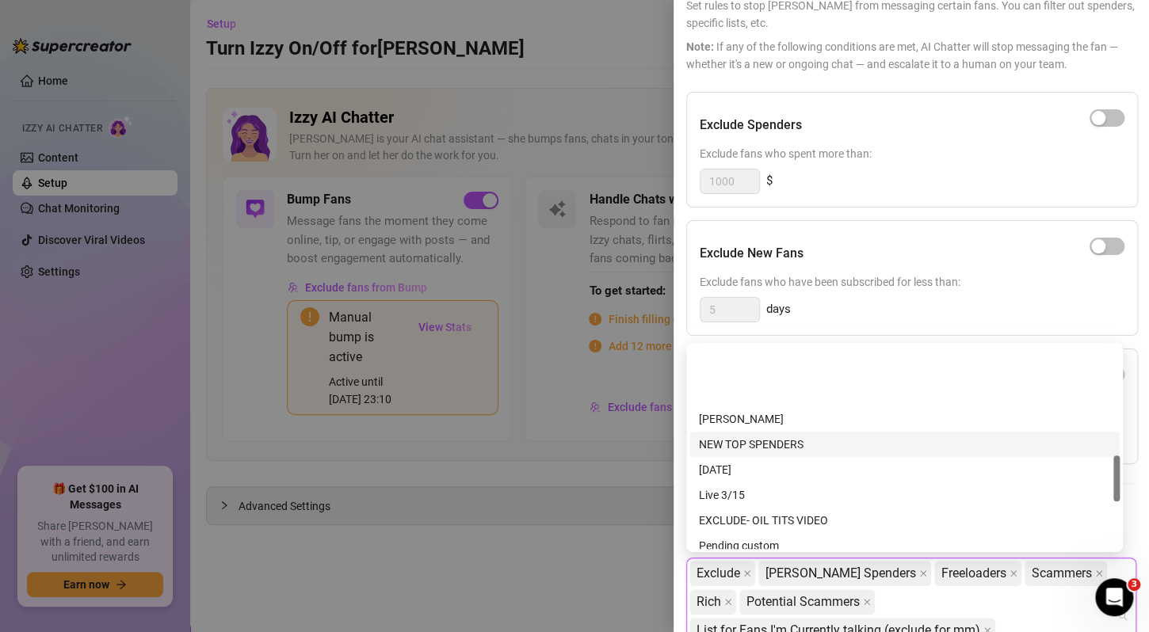
scroll to position [475, 0]
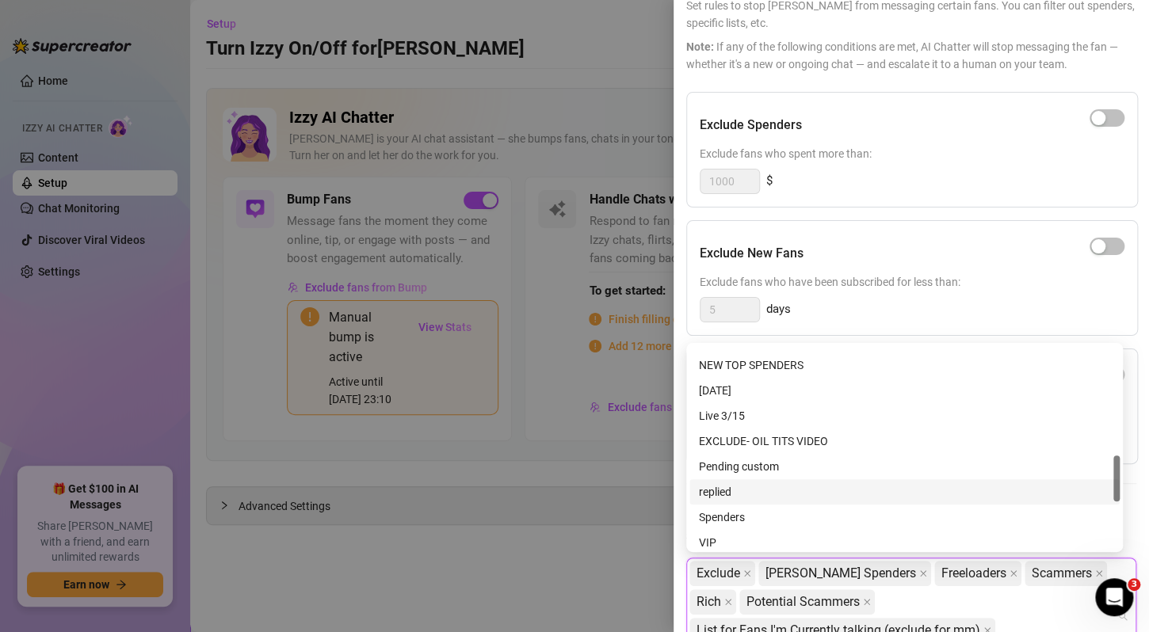
click at [744, 492] on div "replied" at bounding box center [904, 491] width 411 height 17
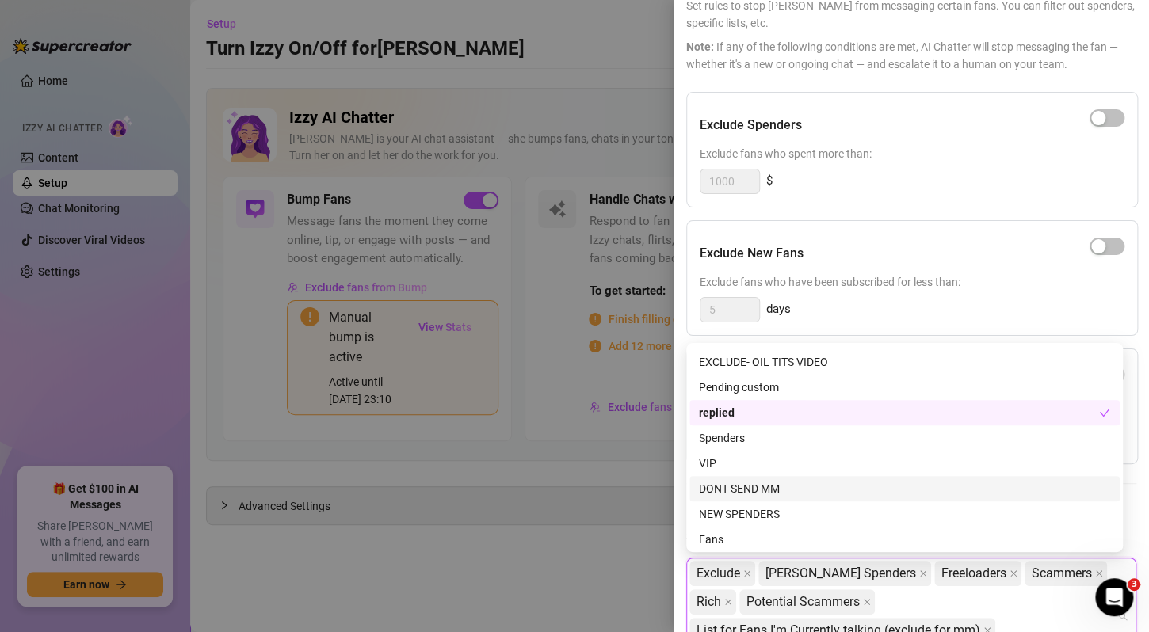
click at [730, 493] on div "DONT SEND MM" at bounding box center [904, 488] width 411 height 17
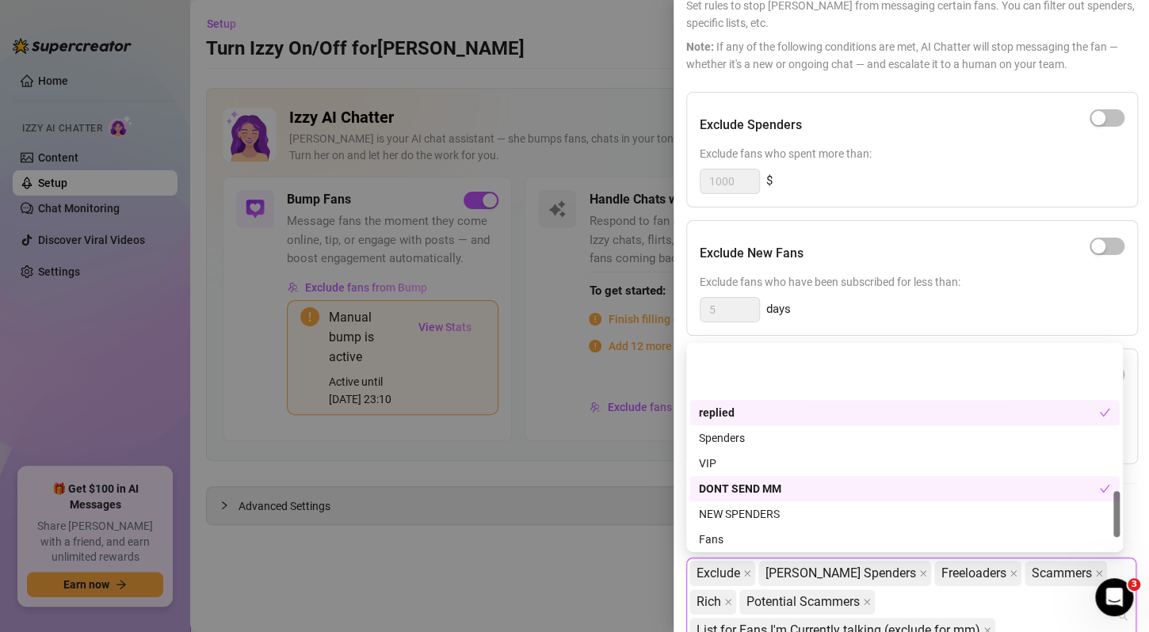
scroll to position [634, 0]
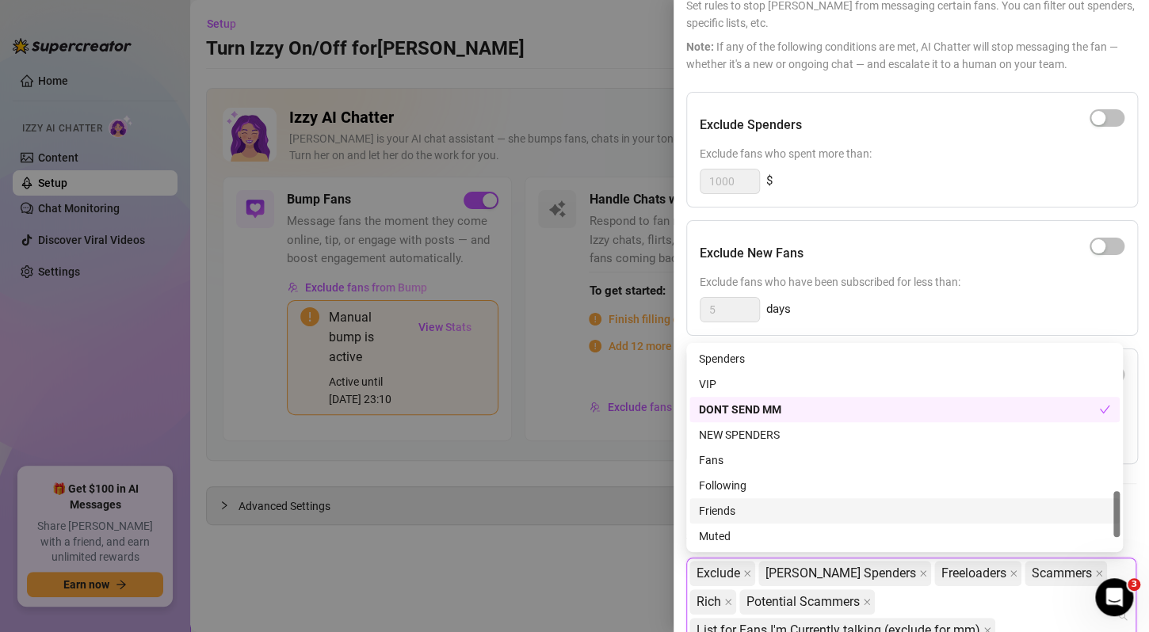
click at [729, 516] on div "Friends" at bounding box center [904, 510] width 411 height 17
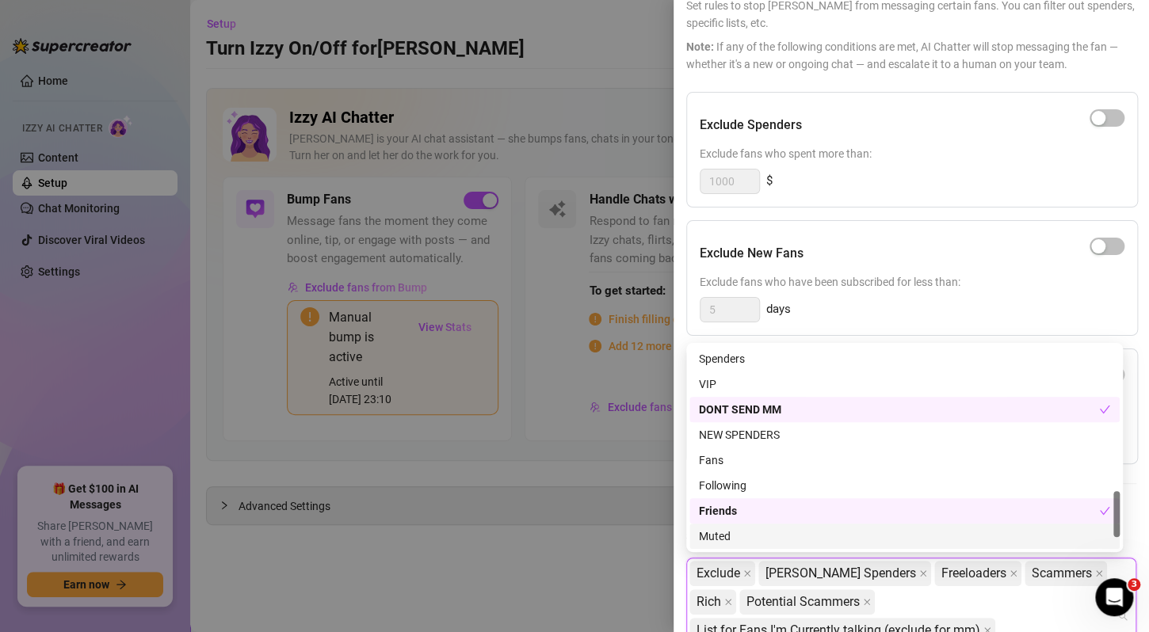
click at [726, 538] on div "Muted" at bounding box center [904, 536] width 411 height 17
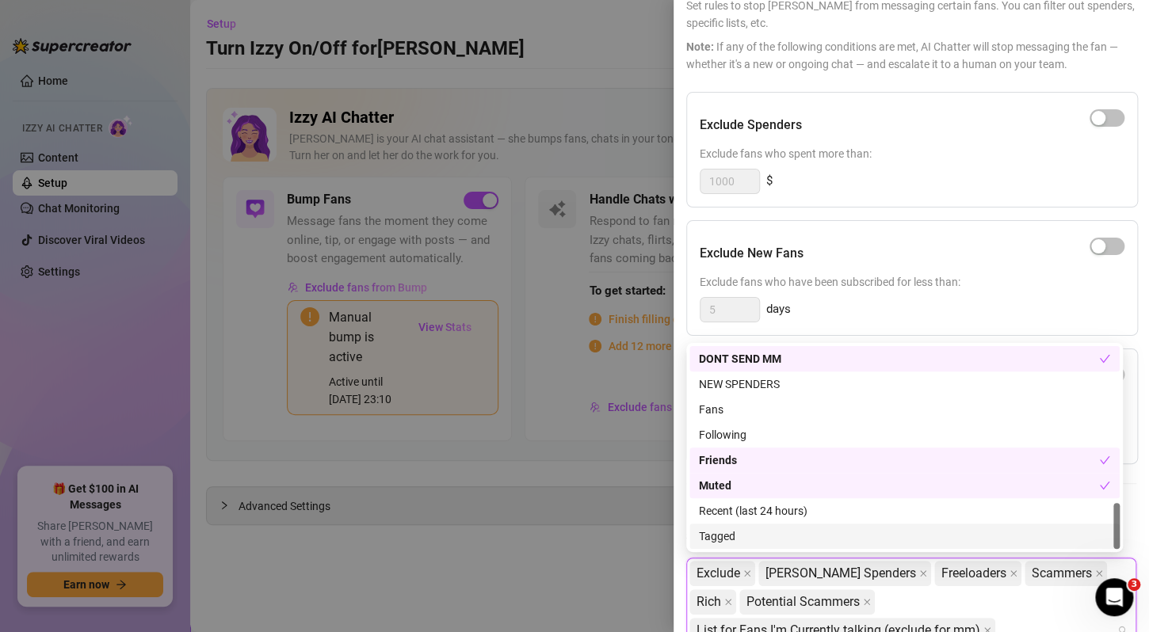
click at [726, 531] on div "Tagged" at bounding box center [904, 536] width 411 height 17
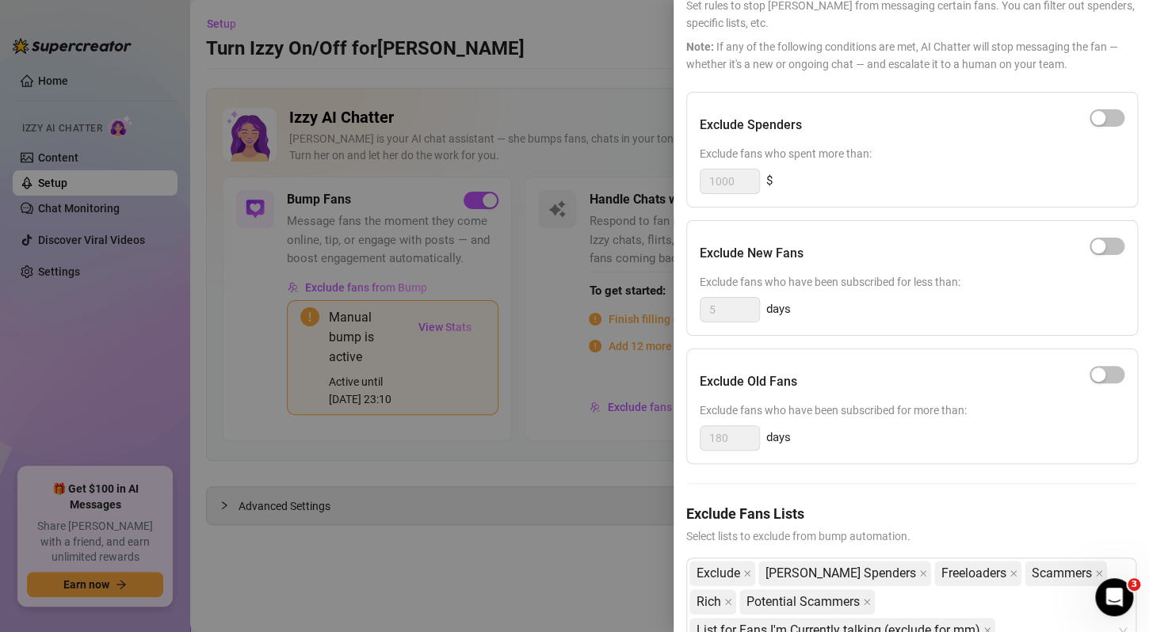
click at [1012, 297] on div "5 days" at bounding box center [911, 309] width 425 height 25
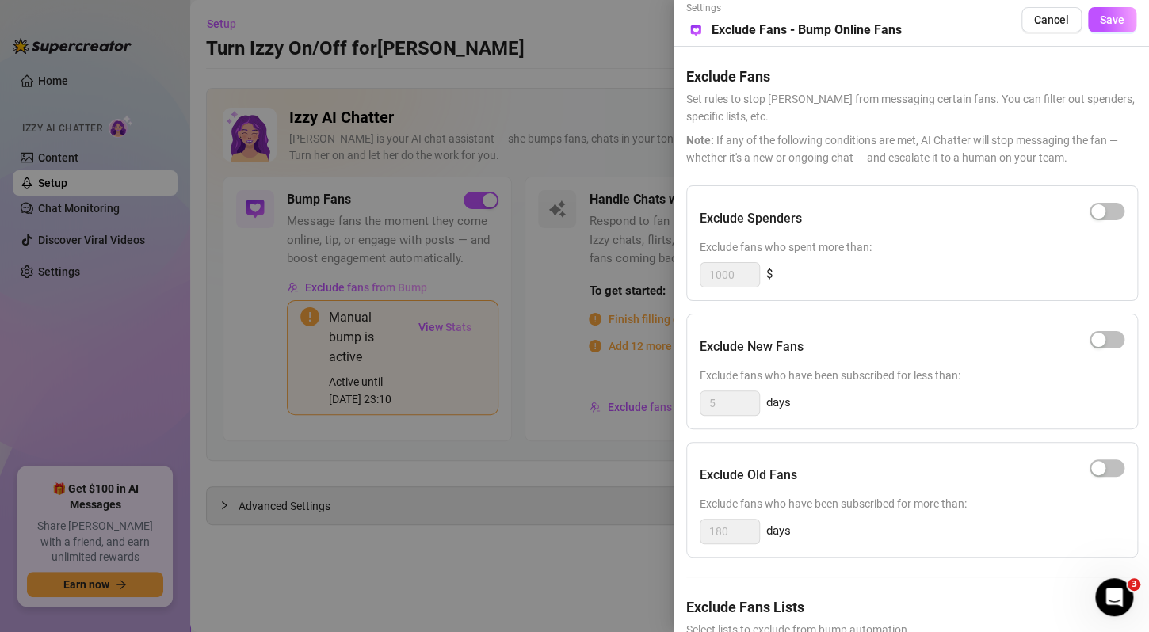
scroll to position [0, 0]
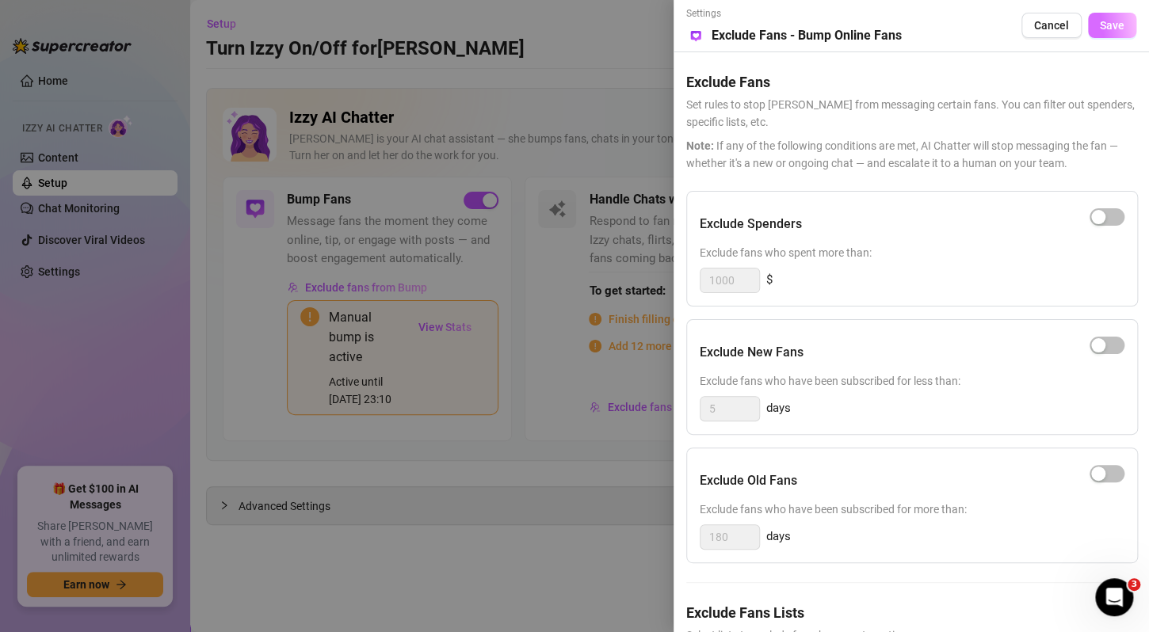
click at [1103, 32] on span "Save" at bounding box center [1111, 25] width 25 height 13
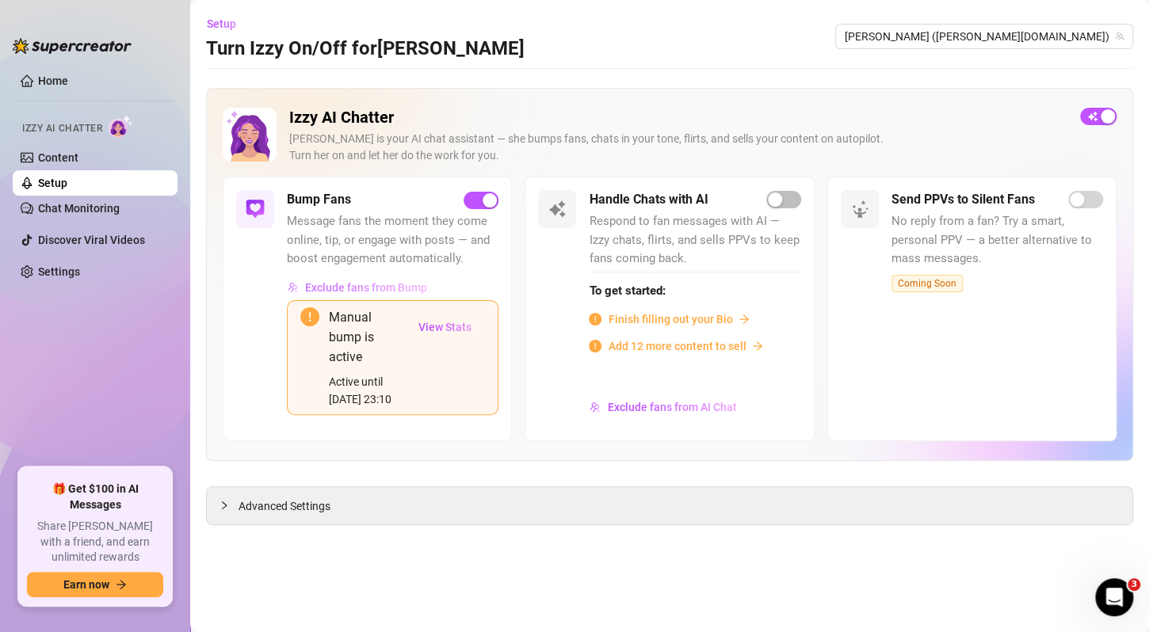
click at [383, 284] on span "Exclude fans from Bump" at bounding box center [366, 287] width 122 height 13
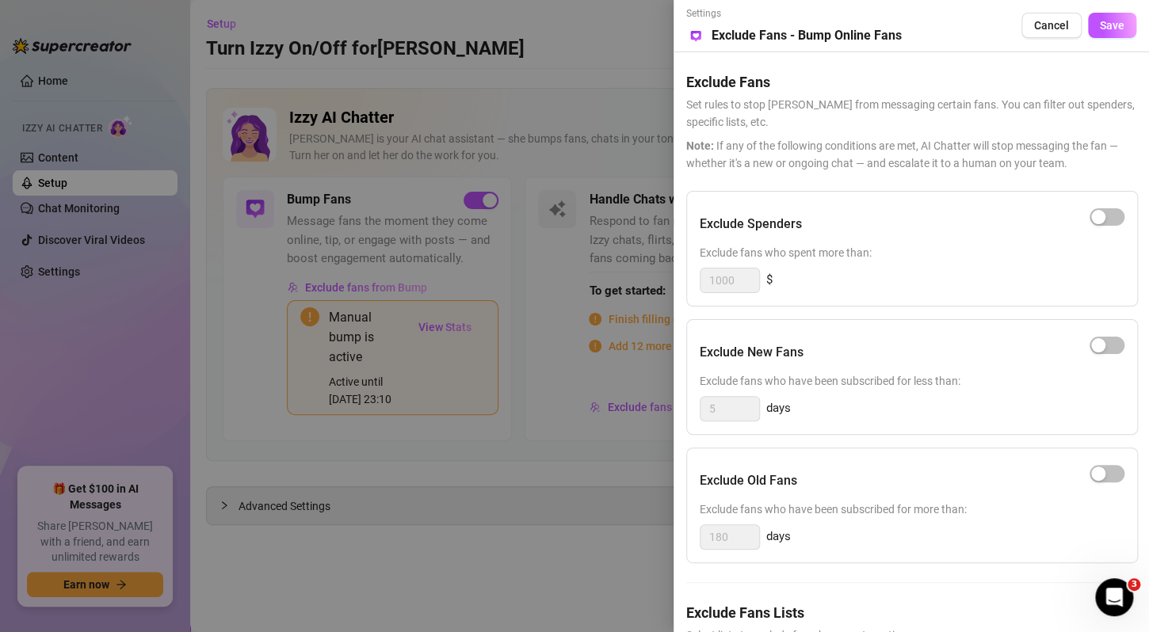
click at [518, 510] on div at bounding box center [574, 316] width 1149 height 632
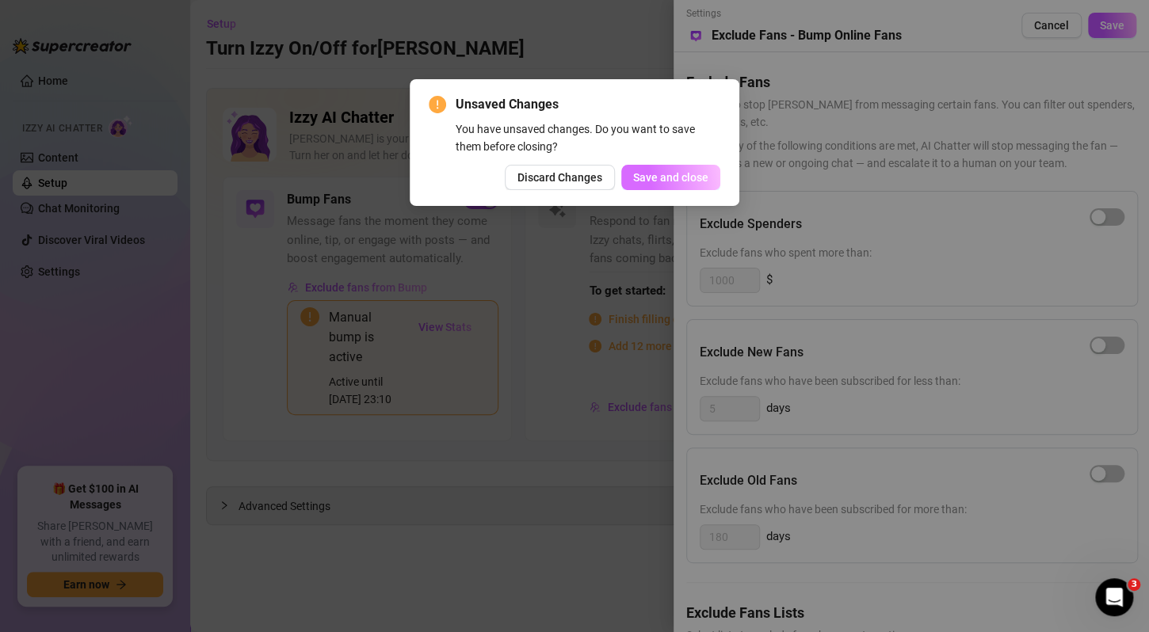
click at [658, 177] on span "Save and close" at bounding box center [670, 177] width 75 height 13
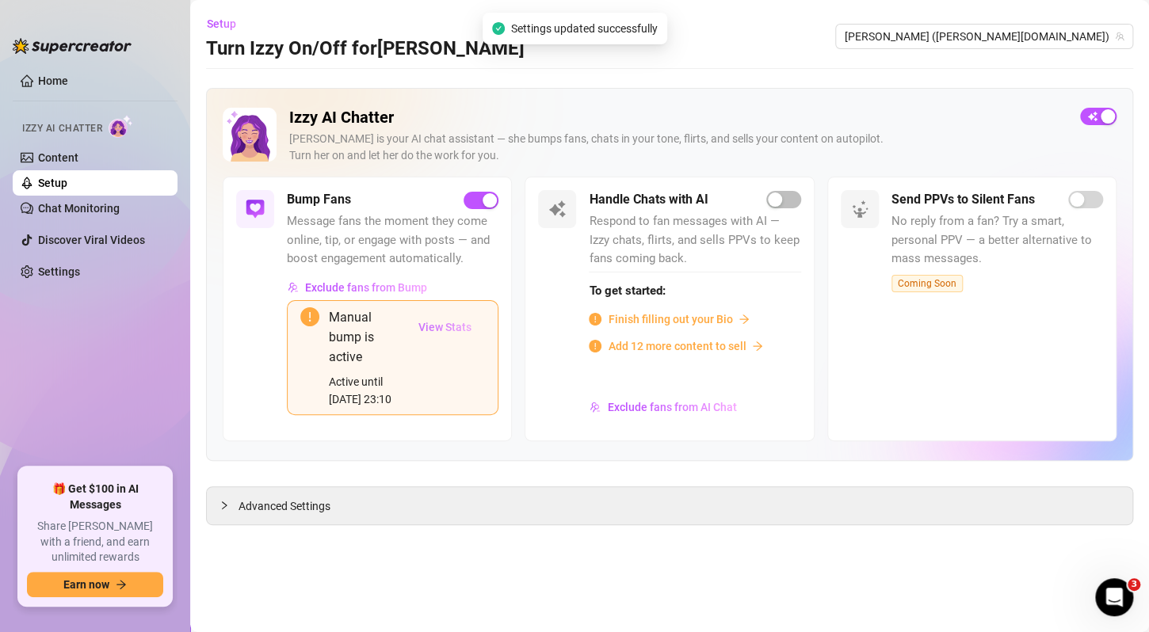
click at [448, 324] on span "View Stats" at bounding box center [444, 327] width 53 height 13
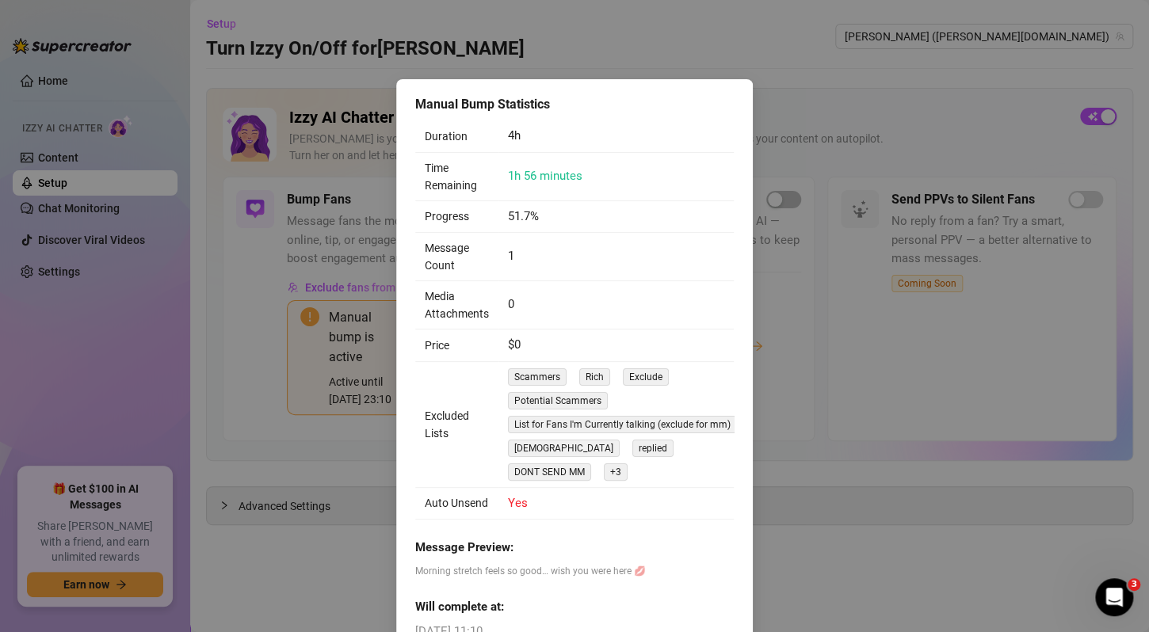
click at [297, 551] on div "Manual Bump Statistics Duration 4h Time Remaining 1h 56 minutes Progress 51.7% …" at bounding box center [574, 316] width 1149 height 632
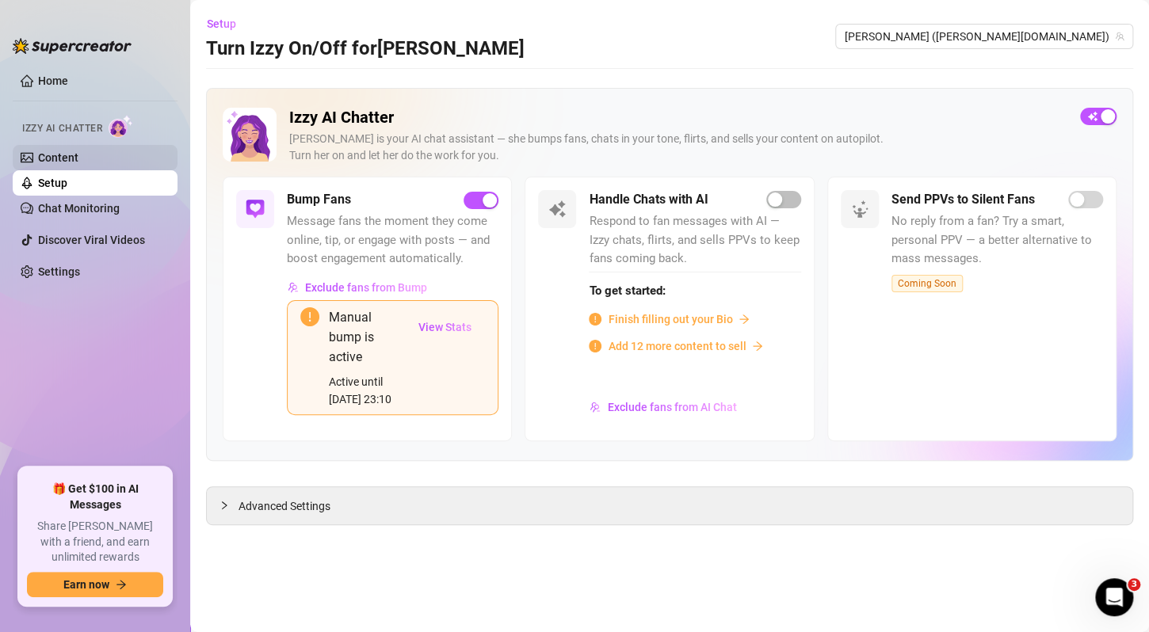
click at [78, 157] on link "Content" at bounding box center [58, 157] width 40 height 13
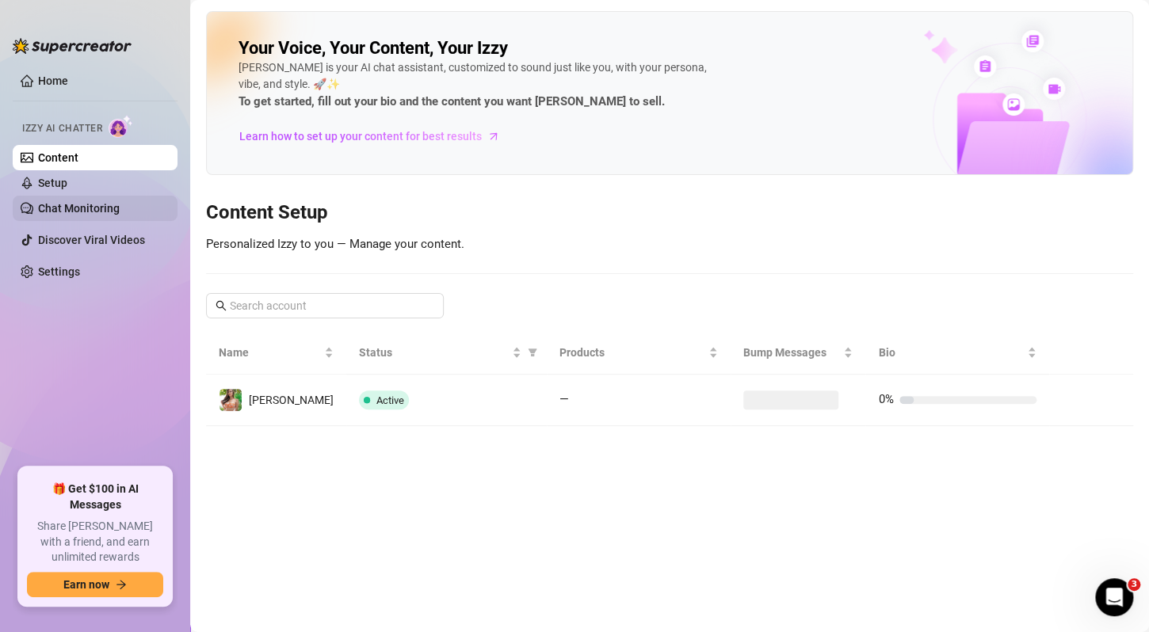
click at [92, 213] on link "Chat Monitoring" at bounding box center [79, 208] width 82 height 13
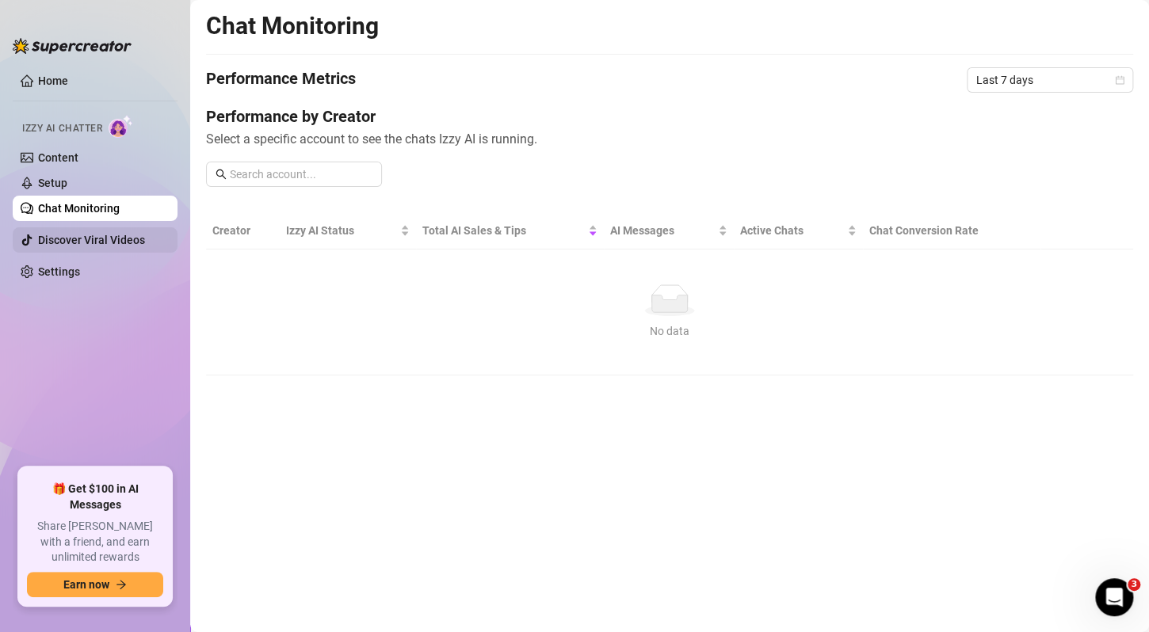
click at [97, 244] on link "Discover Viral Videos" at bounding box center [91, 240] width 107 height 13
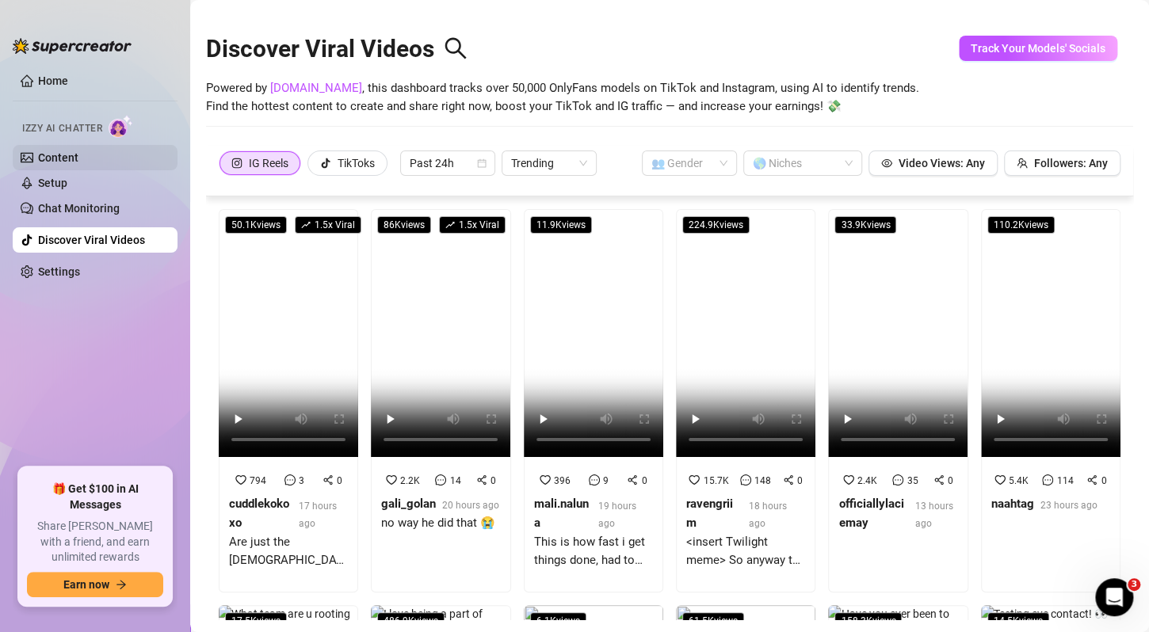
click at [65, 161] on link "Content" at bounding box center [58, 157] width 40 height 13
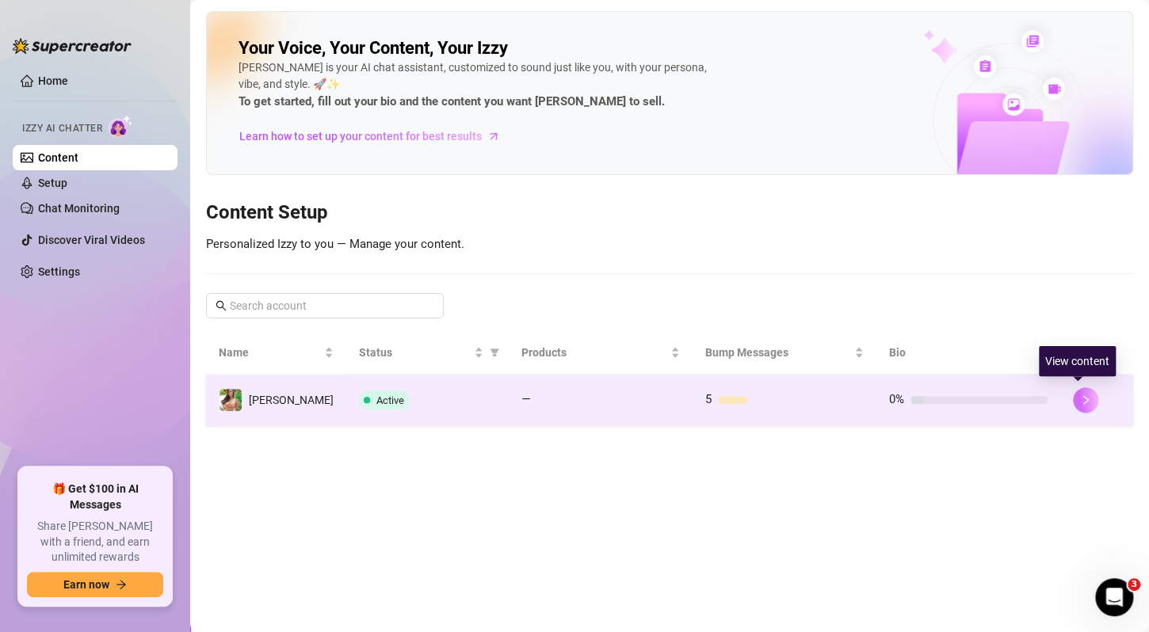
click at [1080, 403] on icon "right" at bounding box center [1085, 399] width 11 height 11
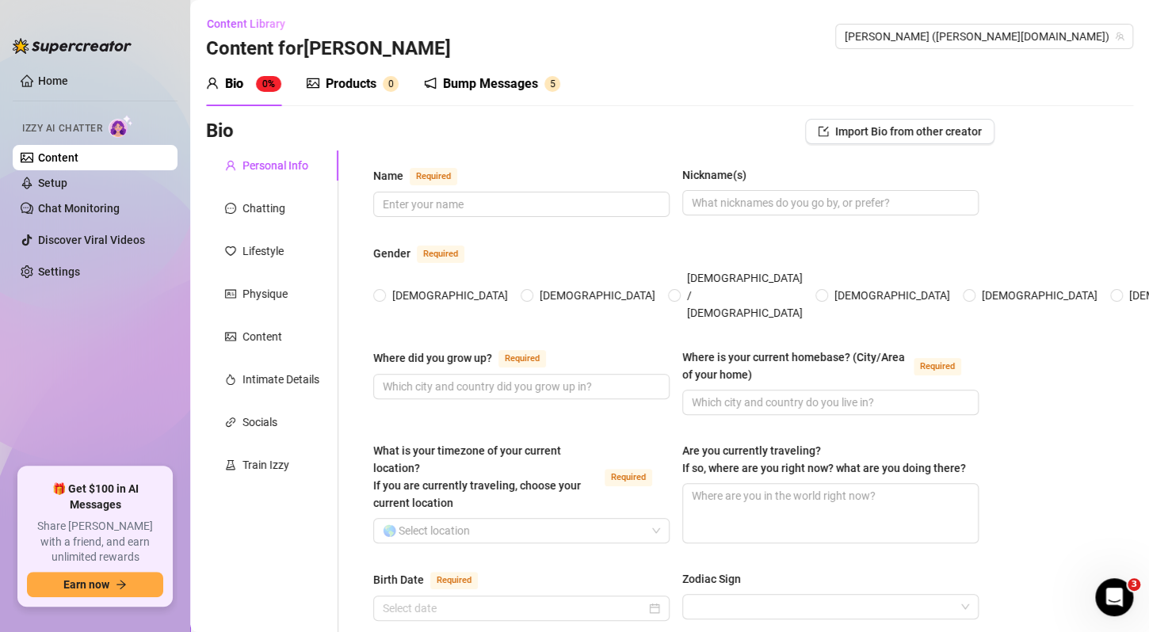
click at [63, 352] on ul "Home Izzy AI Chatter Content Setup Chat Monitoring Discover Viral Videos Settin…" at bounding box center [95, 261] width 165 height 399
click at [62, 312] on ul "Home Izzy AI Chatter Content Setup Chat Monitoring Discover Viral Videos Settin…" at bounding box center [95, 261] width 165 height 399
click at [78, 151] on link "Content" at bounding box center [58, 157] width 40 height 13
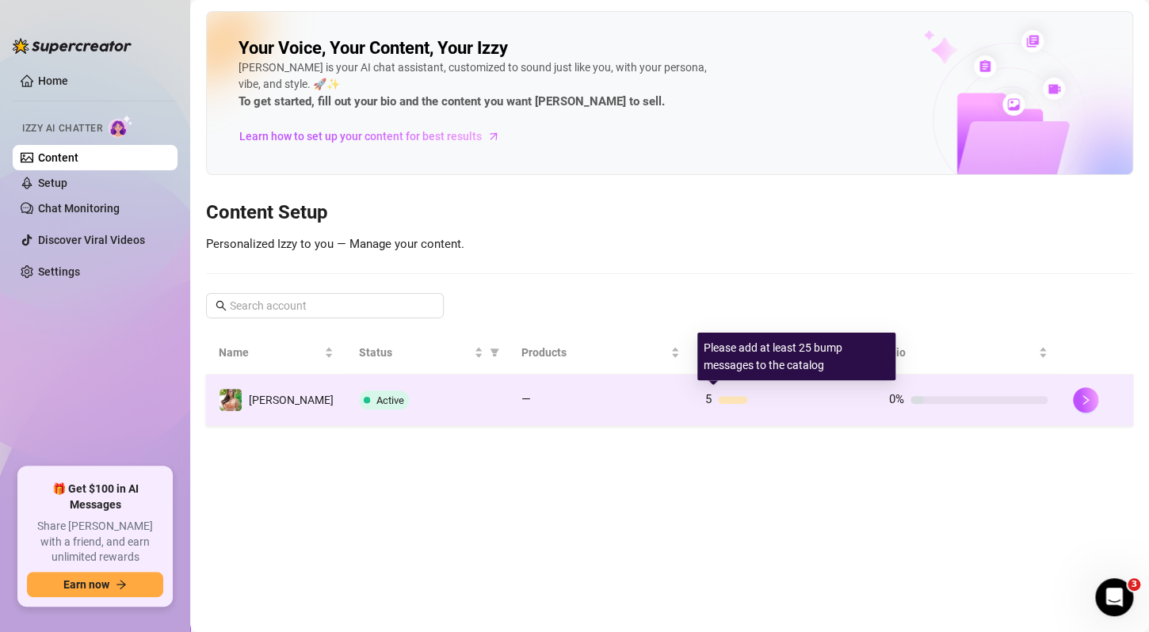
click at [720, 396] on div at bounding box center [732, 400] width 29 height 8
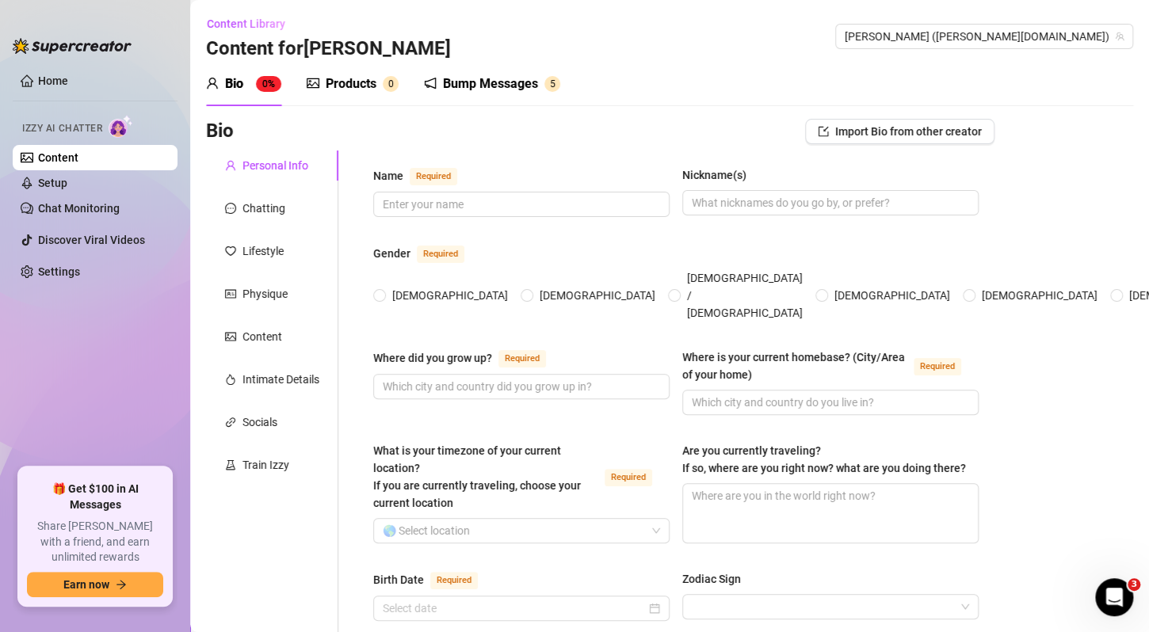
click at [72, 152] on link "Content" at bounding box center [58, 157] width 40 height 13
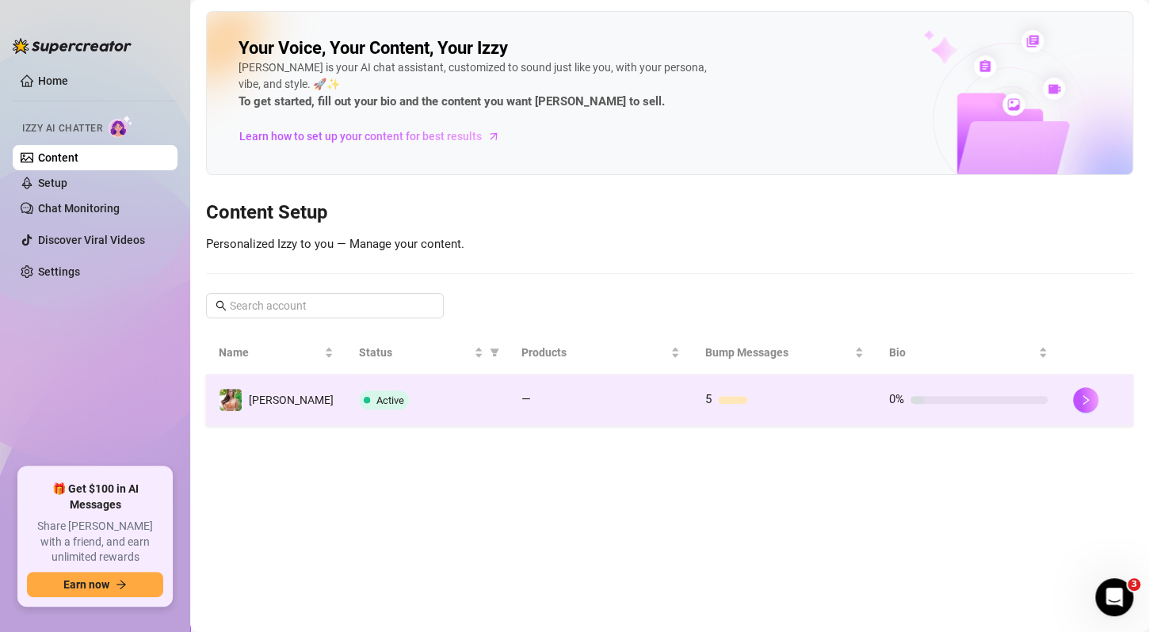
click at [752, 410] on td "5" at bounding box center [784, 400] width 184 height 51
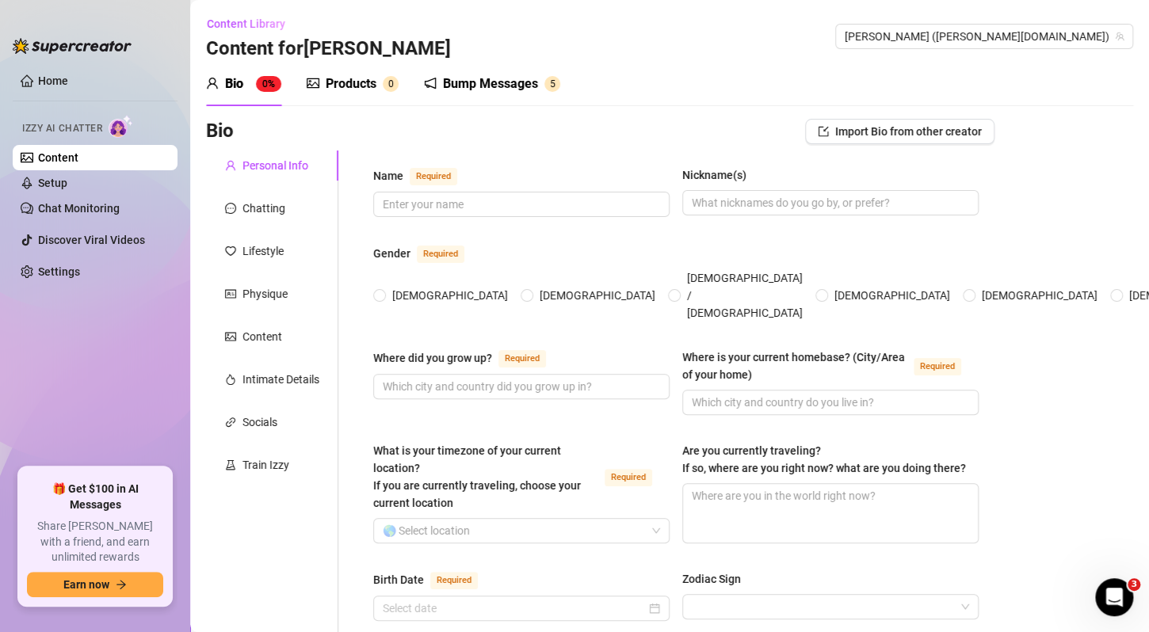
click at [519, 88] on div "Bump Messages" at bounding box center [490, 83] width 95 height 19
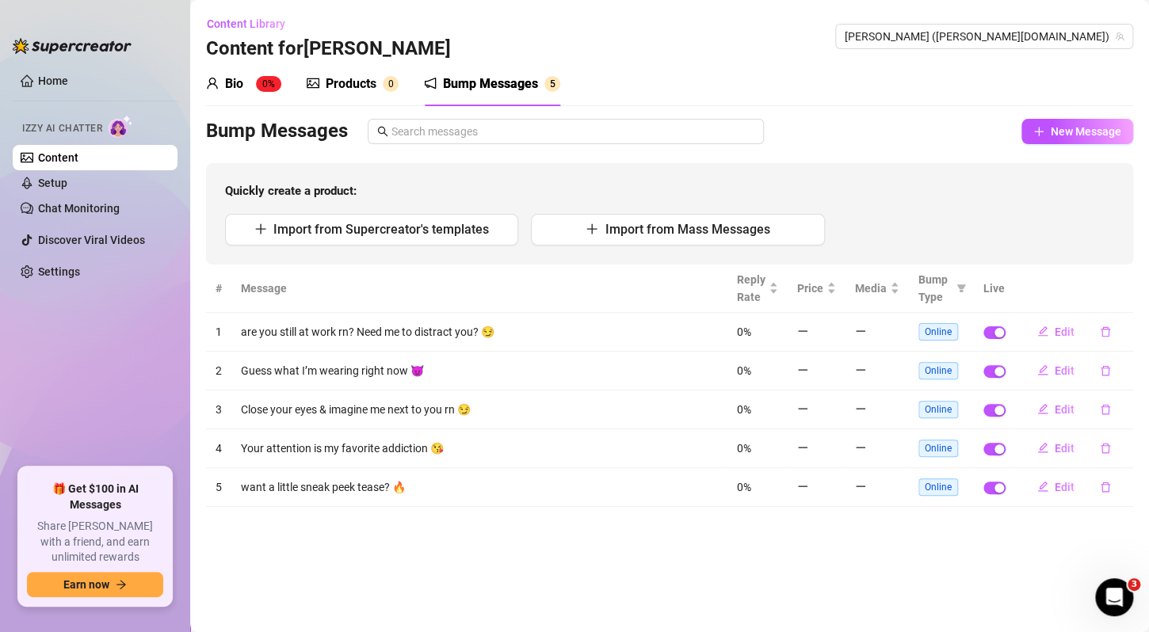
click at [101, 357] on ul "Home Izzy AI Chatter Content Setup Chat Monitoring Discover Viral Videos Settin…" at bounding box center [95, 261] width 165 height 399
